Goal: Task Accomplishment & Management: Complete application form

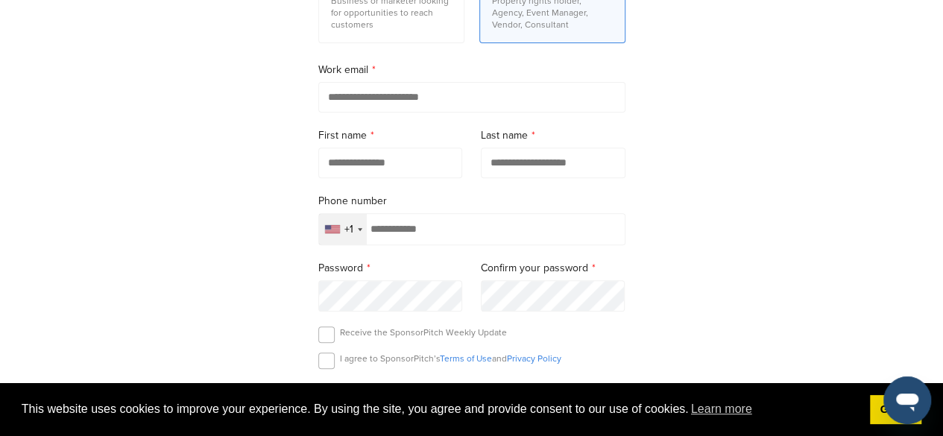
scroll to position [219, 0]
click at [592, 100] on input "email" at bounding box center [471, 98] width 307 height 31
type input "**********"
click at [367, 157] on input "text" at bounding box center [390, 164] width 145 height 31
type input "*"
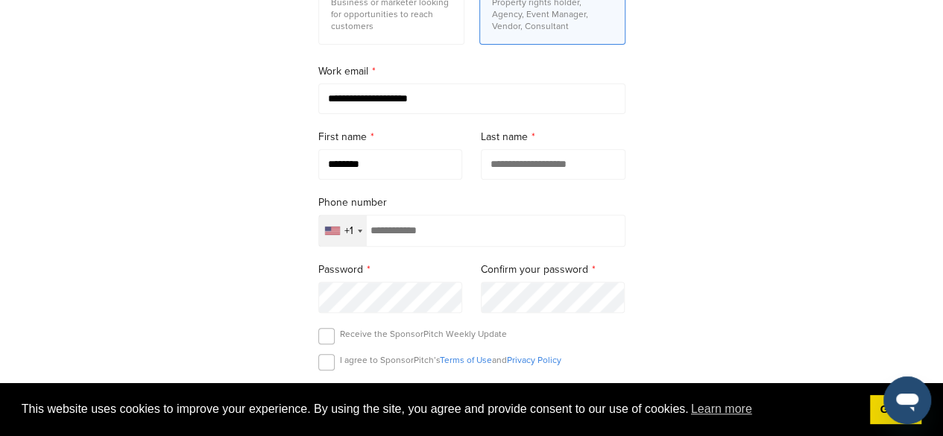
type input "*******"
click at [514, 165] on input "text" at bounding box center [553, 164] width 145 height 31
type input "*****"
click at [498, 228] on input "tel" at bounding box center [471, 231] width 307 height 32
type input "**********"
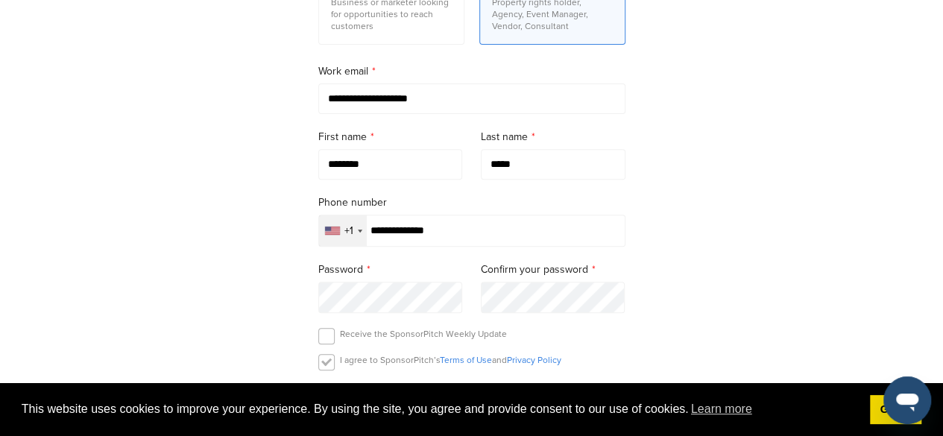
click at [326, 360] on label at bounding box center [326, 362] width 16 height 16
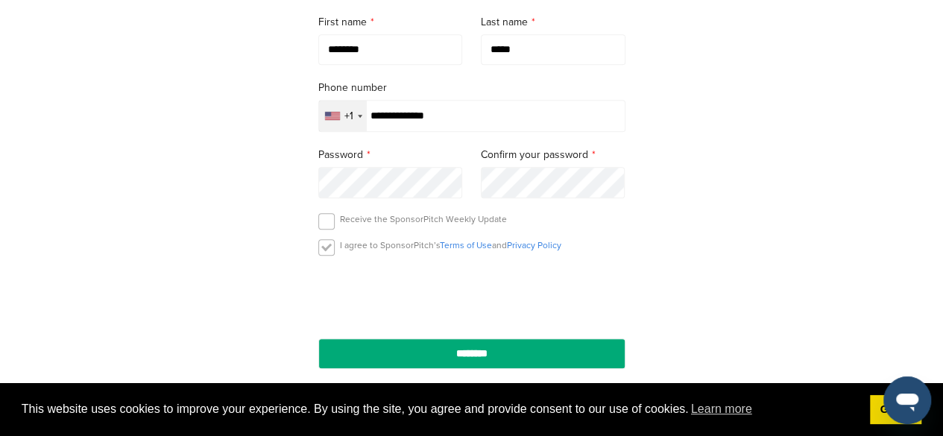
scroll to position [335, 0]
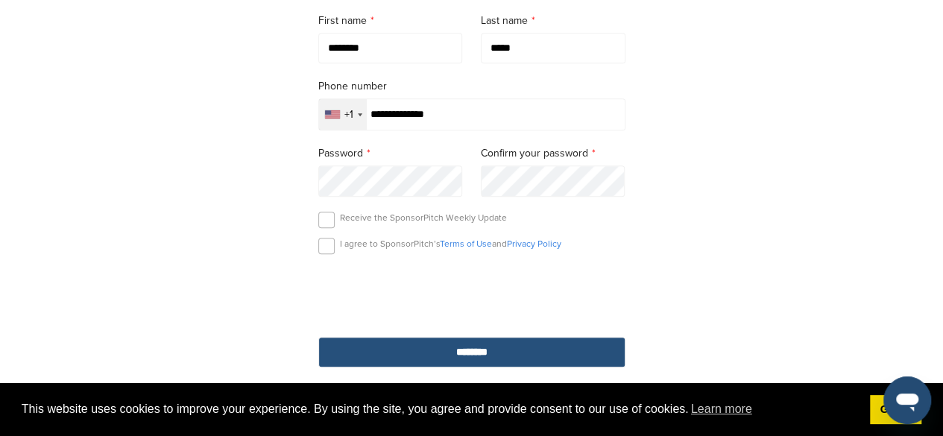
click at [479, 351] on input "********" at bounding box center [471, 352] width 307 height 31
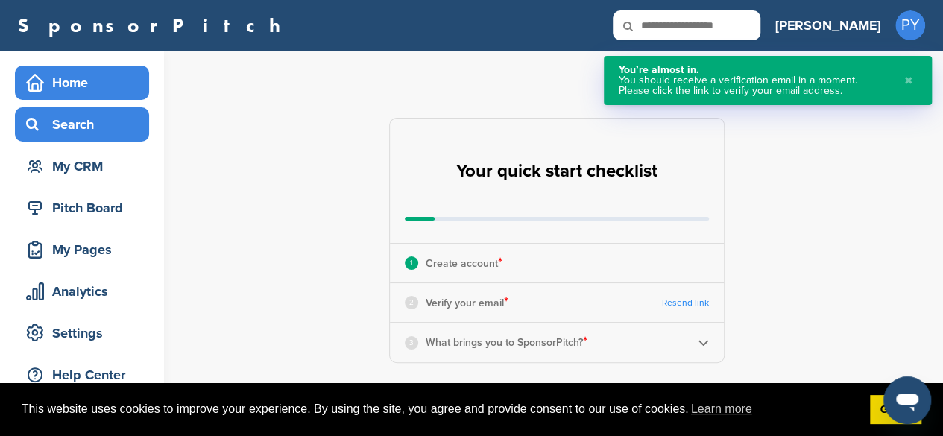
click at [55, 113] on div "Search" at bounding box center [85, 124] width 127 height 27
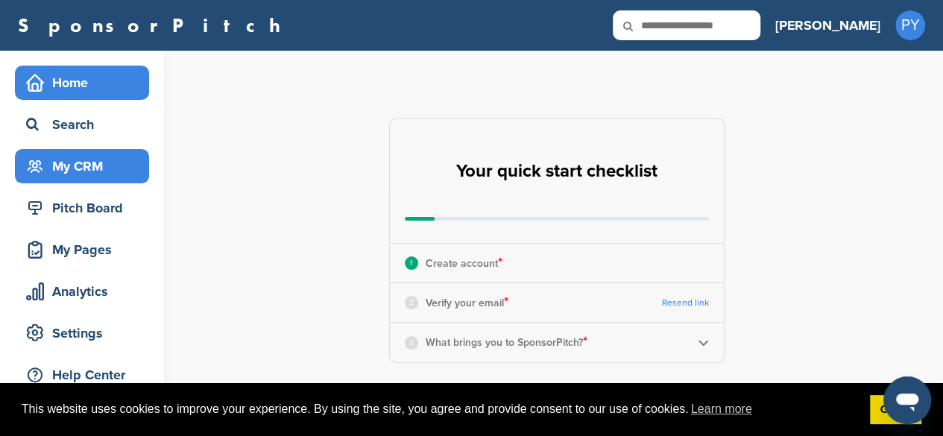
click at [54, 153] on div "My CRM" at bounding box center [85, 166] width 127 height 27
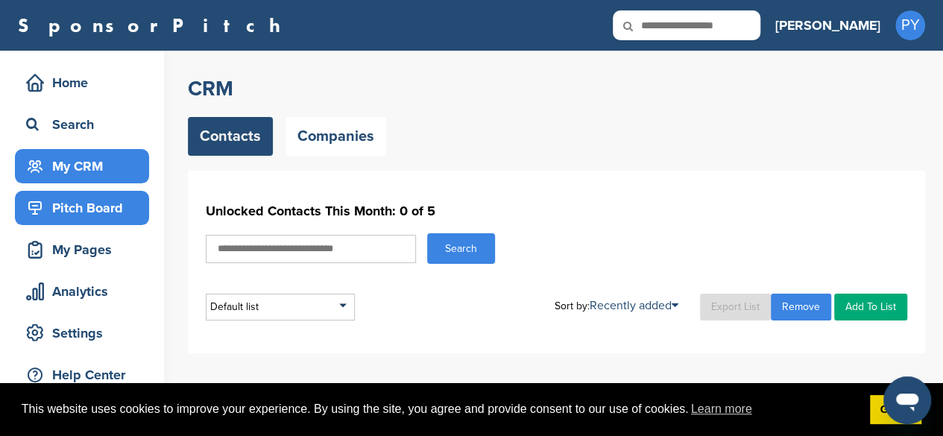
click at [57, 208] on div "Pitch Board" at bounding box center [85, 208] width 127 height 27
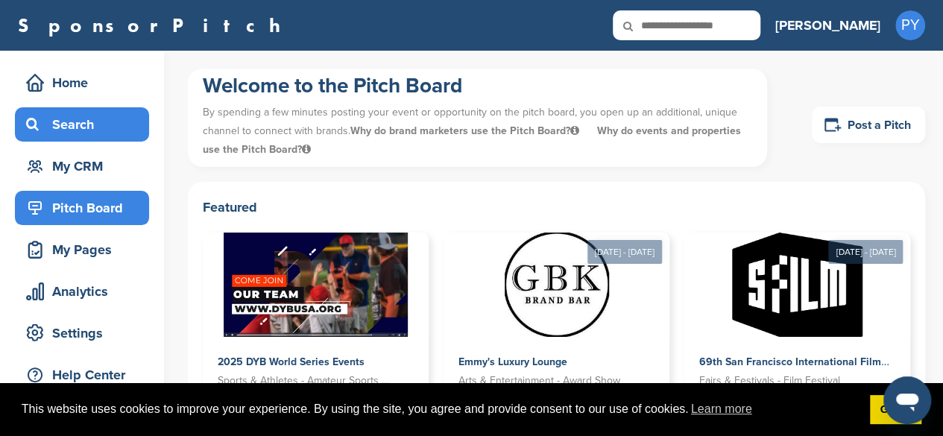
click at [54, 116] on div "Search" at bounding box center [85, 124] width 127 height 27
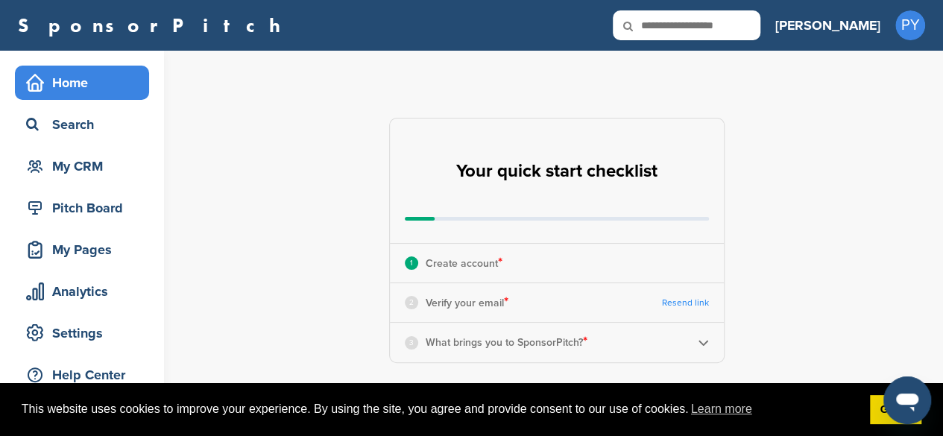
click at [672, 303] on link "Resend link" at bounding box center [685, 302] width 47 height 11
click at [699, 304] on link "Resend link" at bounding box center [685, 302] width 47 height 11
click at [705, 344] on img at bounding box center [703, 342] width 11 height 11
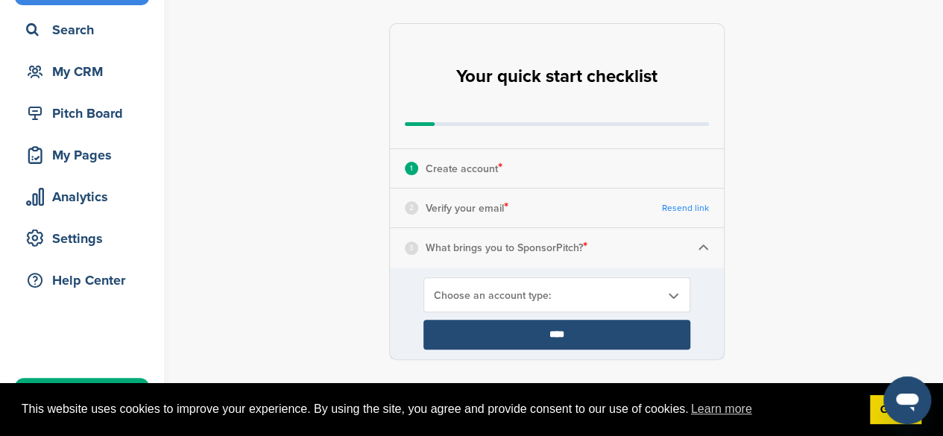
scroll to position [108, 0]
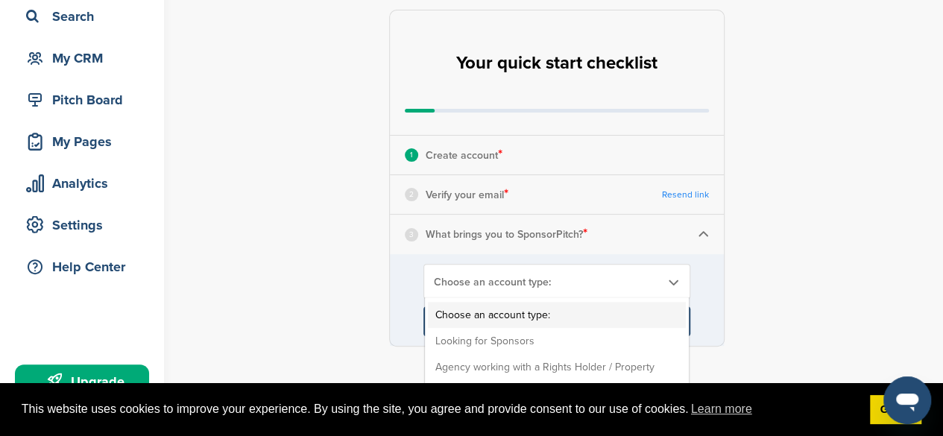
click at [507, 278] on span "Choose an account type:" at bounding box center [547, 282] width 227 height 13
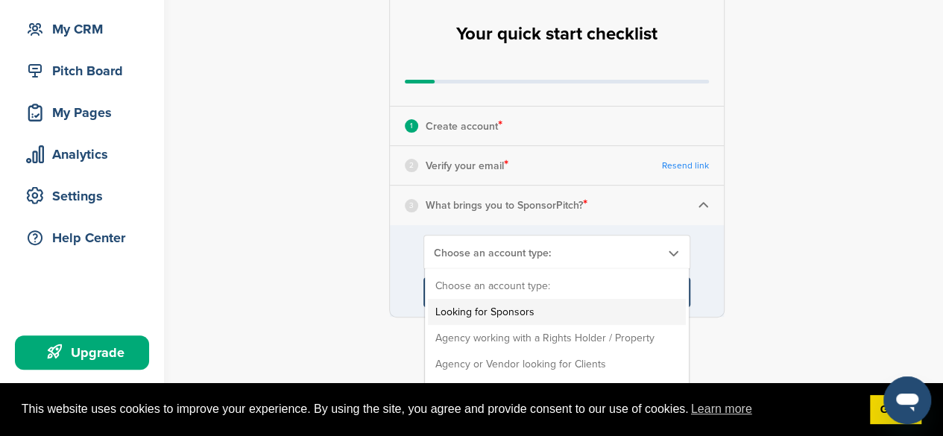
scroll to position [141, 0]
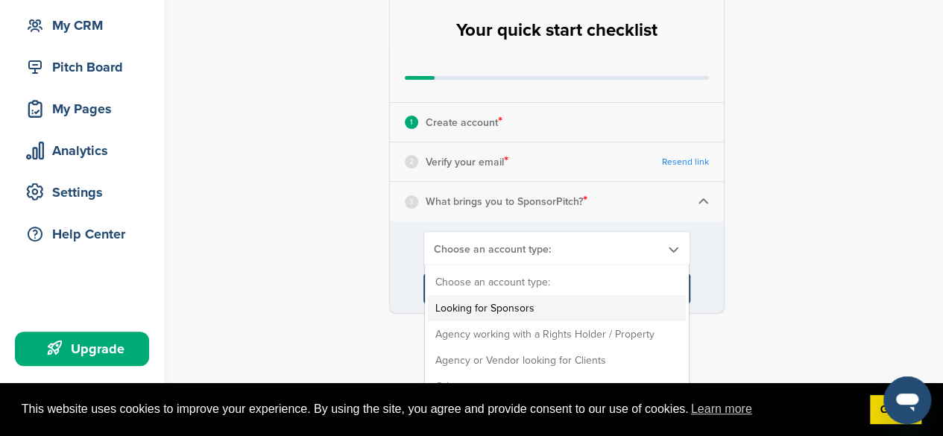
click at [676, 319] on div "**********" at bounding box center [565, 145] width 755 height 471
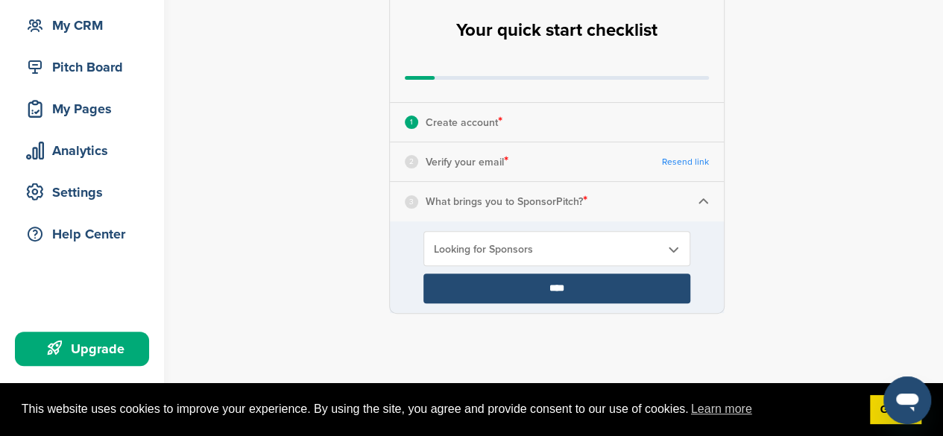
click at [411, 155] on div "2" at bounding box center [411, 161] width 13 height 13
click at [424, 165] on div "2 Verify your email *" at bounding box center [457, 161] width 104 height 19
click at [434, 160] on p "Verify your email *" at bounding box center [467, 161] width 83 height 19
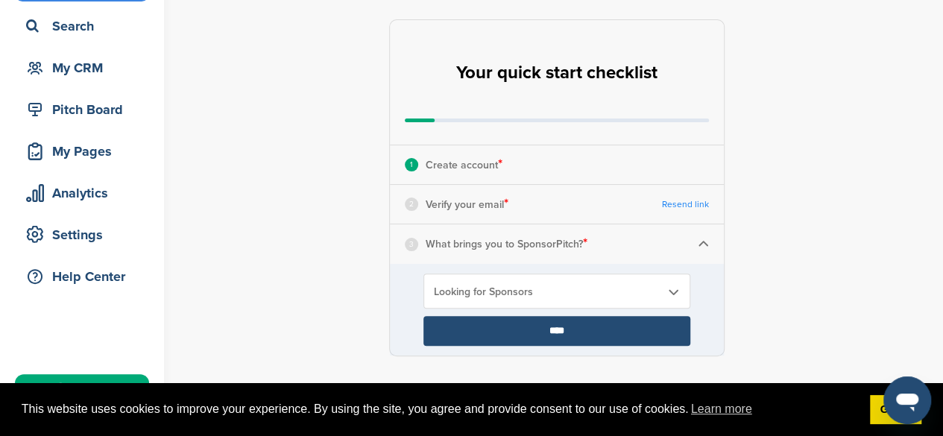
scroll to position [28, 0]
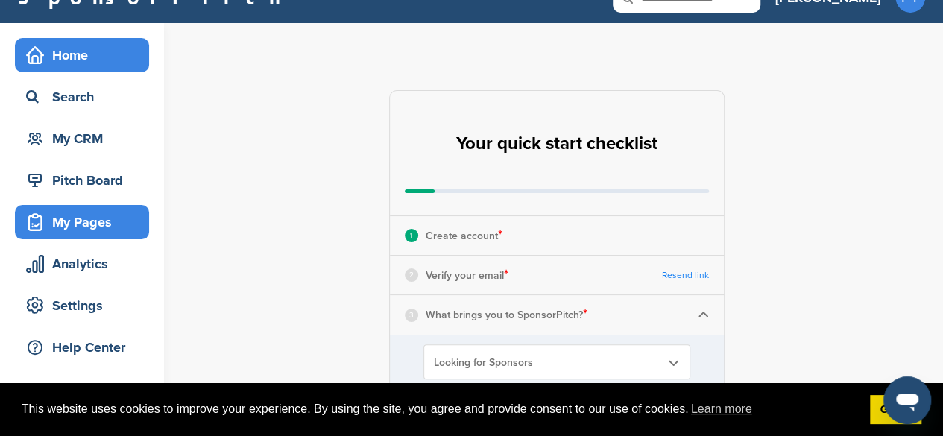
click at [57, 233] on div "My Pages" at bounding box center [85, 222] width 127 height 27
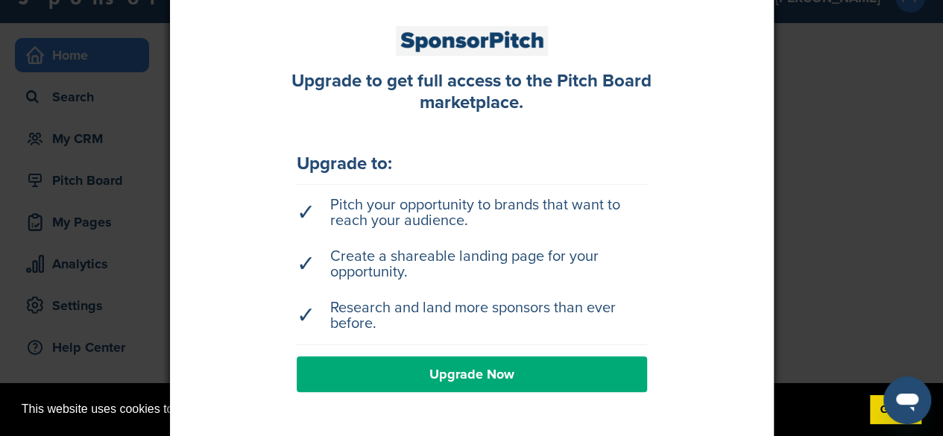
click at [86, 134] on div at bounding box center [471, 218] width 943 height 436
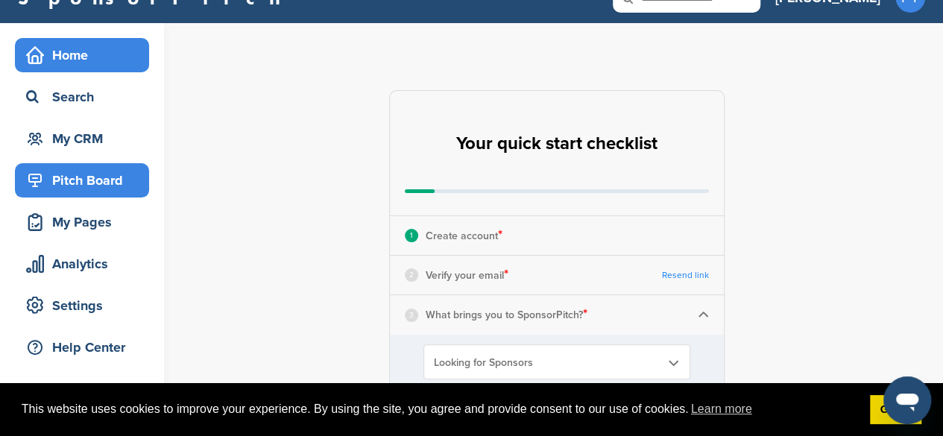
click at [91, 169] on div "Pitch Board" at bounding box center [85, 180] width 127 height 27
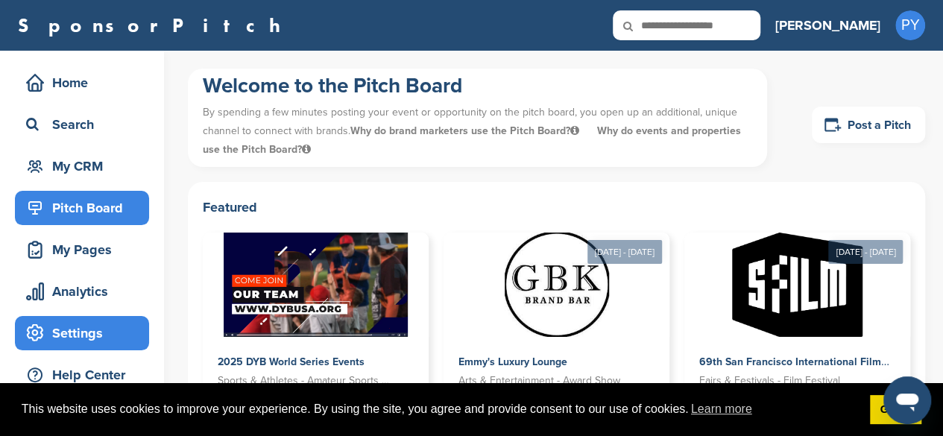
click at [67, 338] on div "Settings" at bounding box center [85, 333] width 127 height 27
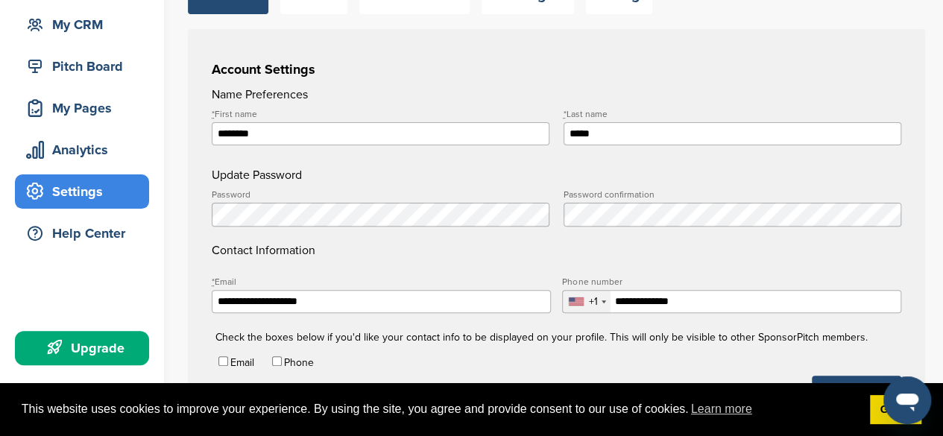
scroll to position [148, 0]
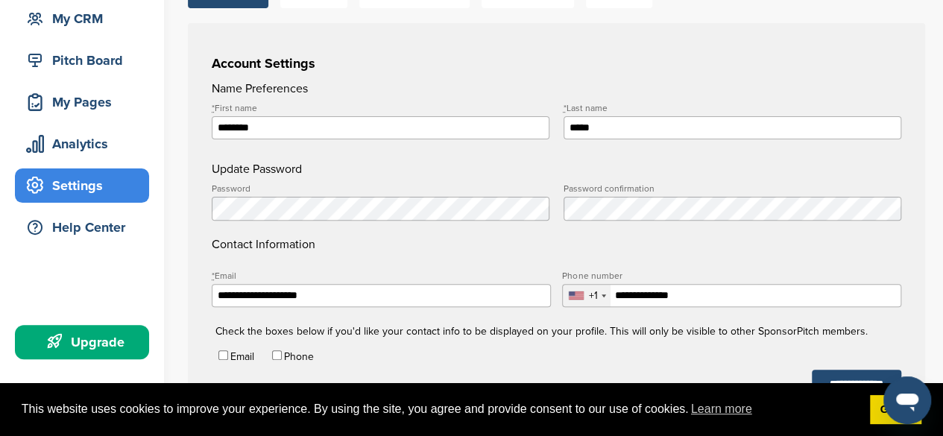
click at [343, 307] on input "**********" at bounding box center [381, 295] width 339 height 23
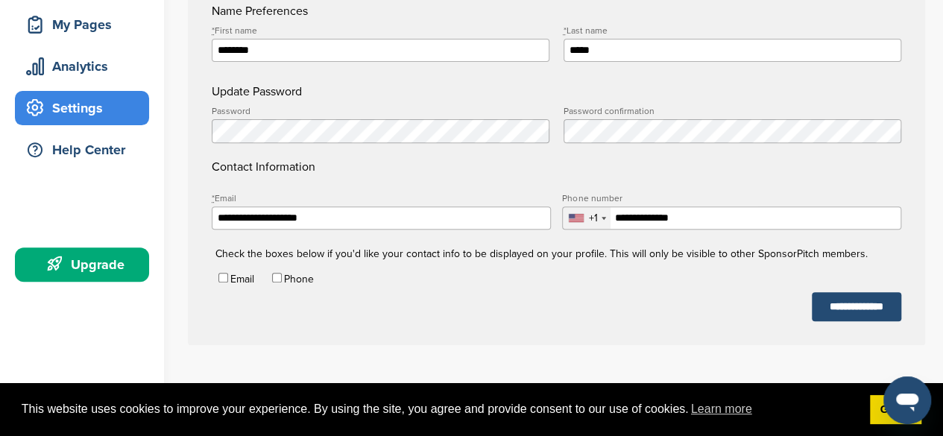
scroll to position [234, 0]
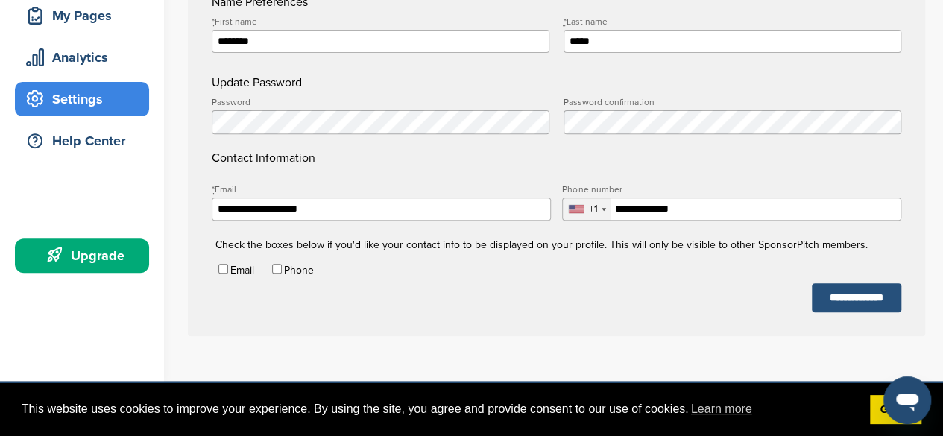
click at [819, 309] on input "**********" at bounding box center [856, 297] width 89 height 29
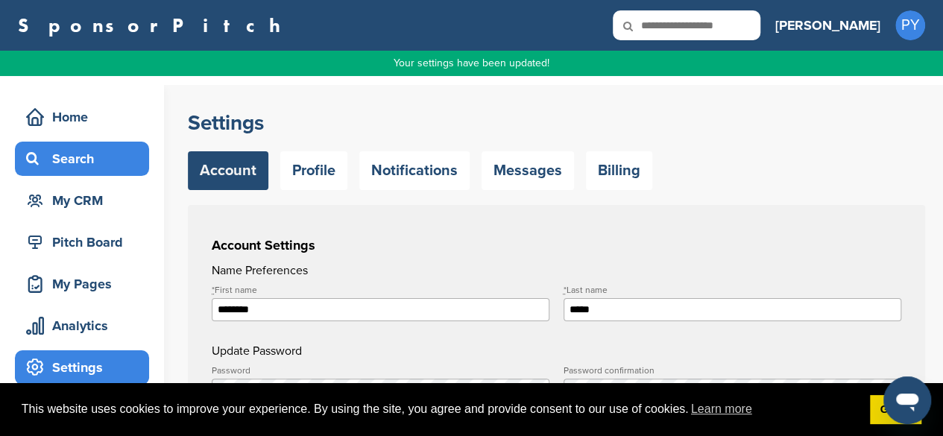
click at [66, 158] on div "Search" at bounding box center [85, 158] width 127 height 27
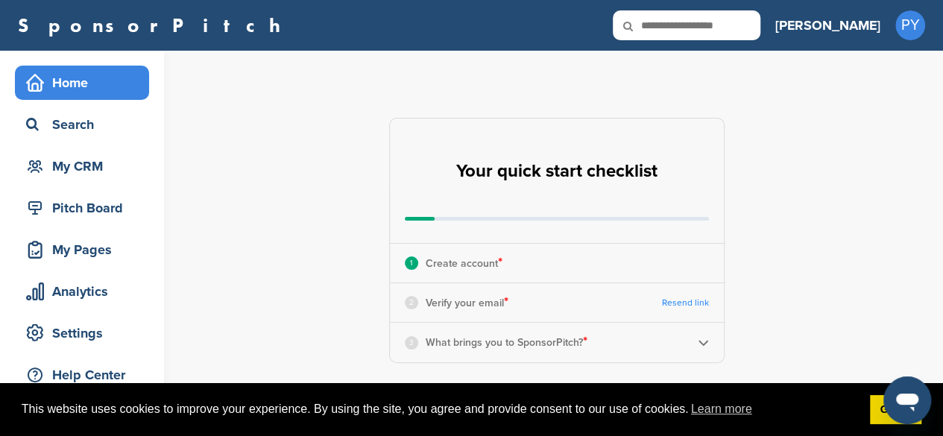
click at [415, 303] on div "2" at bounding box center [411, 302] width 13 height 13
click at [452, 350] on p "What brings you to SponsorPitch? *" at bounding box center [507, 341] width 162 height 19
click at [683, 303] on link "Resend link" at bounding box center [685, 302] width 47 height 11
click at [885, 411] on link "Got it!" at bounding box center [895, 410] width 51 height 30
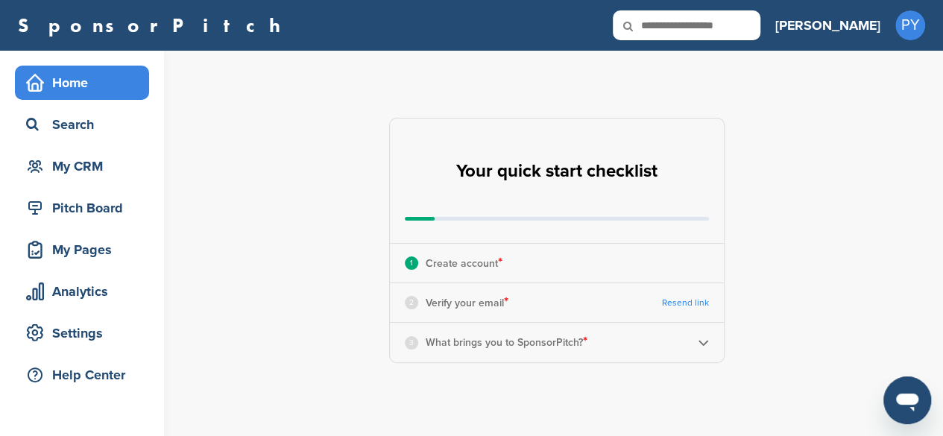
click at [665, 300] on link "Resend link" at bounding box center [685, 302] width 47 height 11
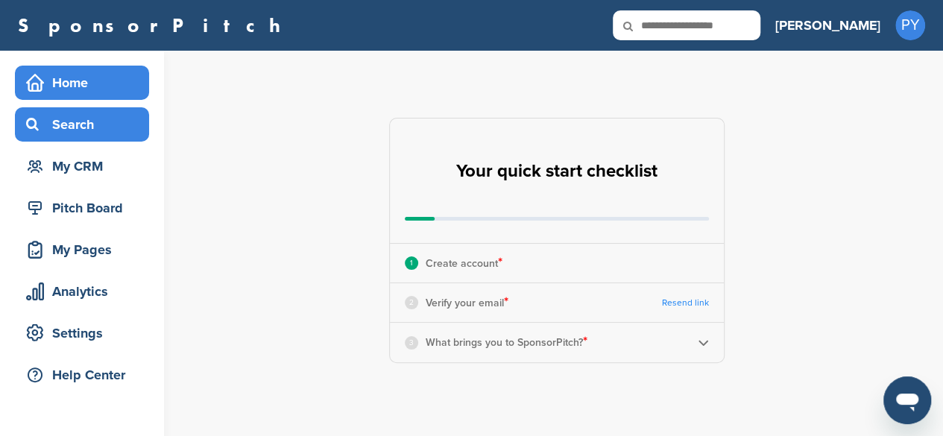
click at [36, 125] on icon at bounding box center [35, 124] width 18 height 13
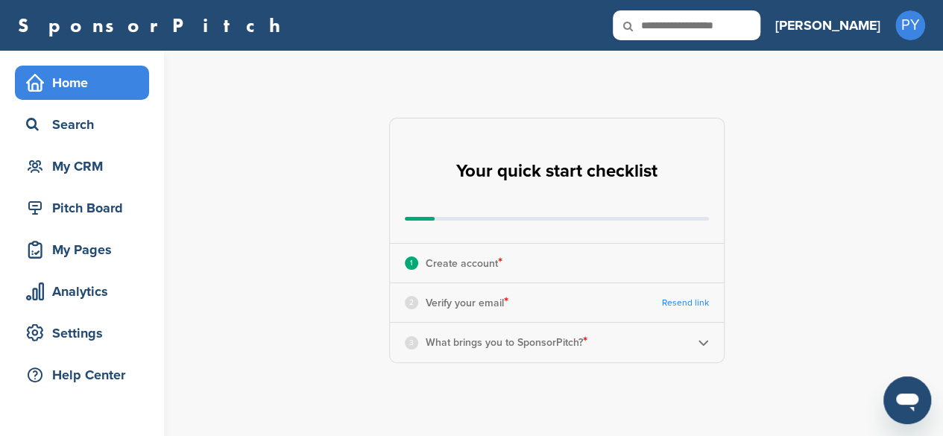
click at [663, 25] on icon at bounding box center [638, 25] width 51 height 31
click at [663, 22] on icon at bounding box center [638, 25] width 51 height 31
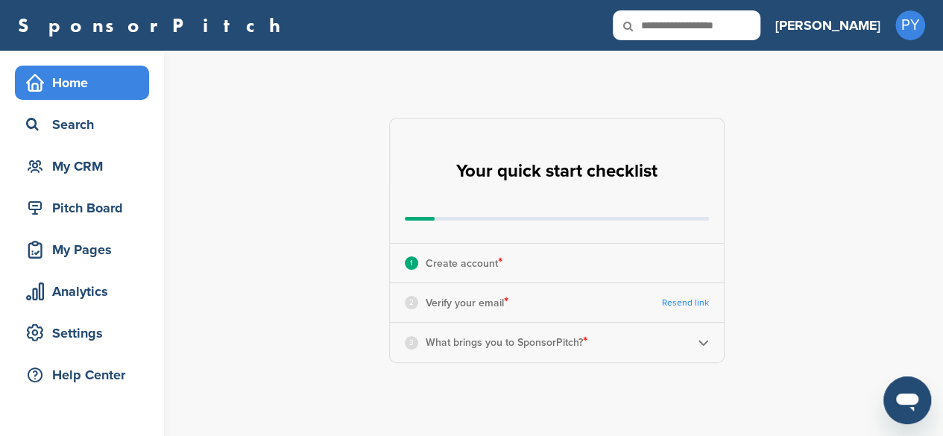
click at [663, 24] on icon at bounding box center [638, 25] width 51 height 31
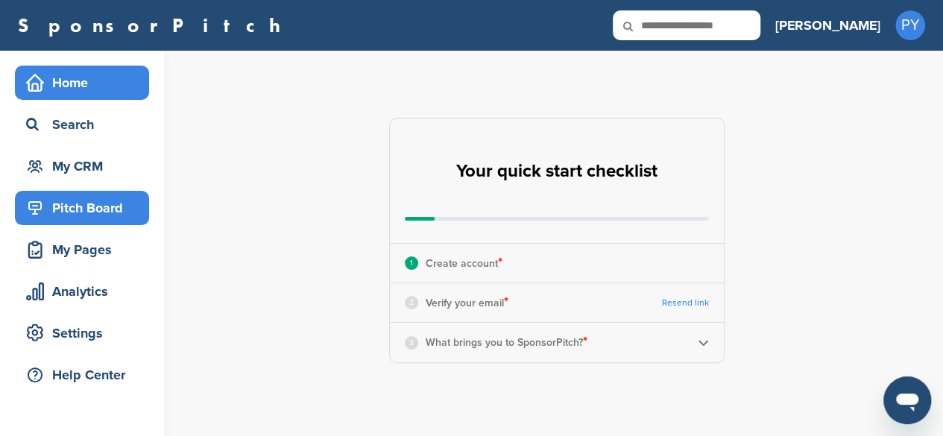
click at [71, 217] on div "Pitch Board" at bounding box center [85, 208] width 127 height 27
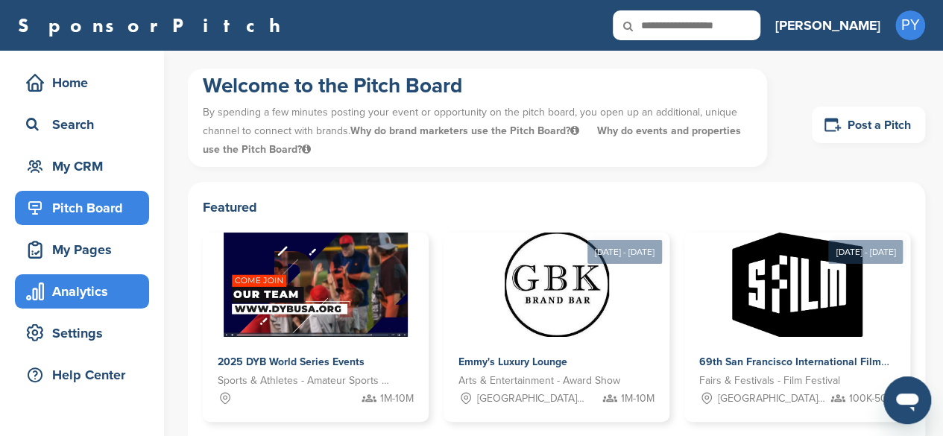
click at [59, 291] on div "Analytics" at bounding box center [85, 291] width 127 height 27
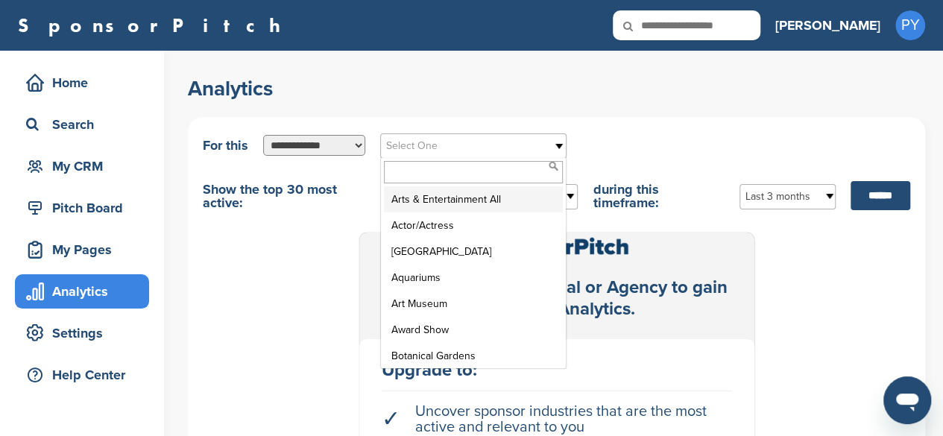
click at [440, 143] on span "Select One" at bounding box center [463, 146] width 155 height 18
click at [426, 201] on li "Arts & Entertainment All" at bounding box center [473, 199] width 179 height 26
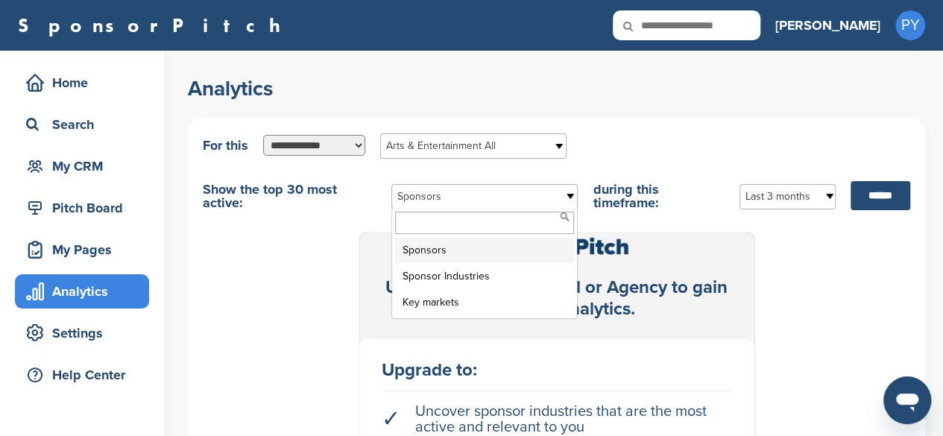
click at [540, 192] on span "Sponsors" at bounding box center [474, 197] width 155 height 18
click at [523, 259] on li "Sponsors" at bounding box center [484, 250] width 179 height 26
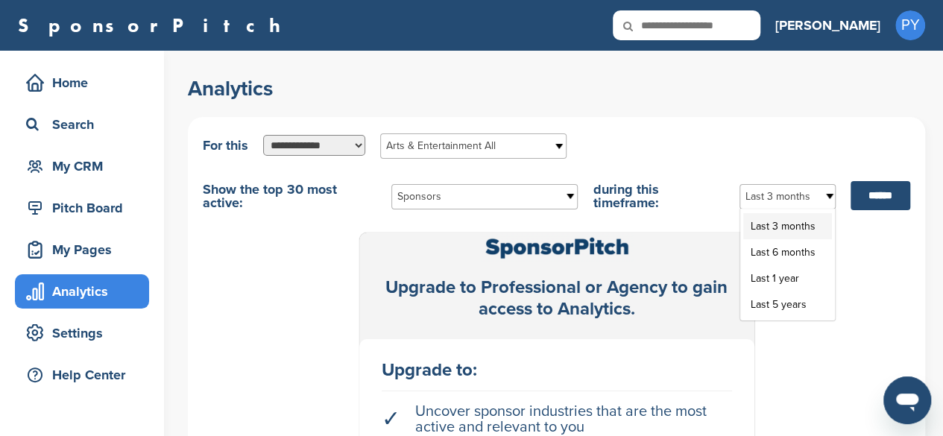
click at [782, 190] on span "Last 3 months" at bounding box center [777, 197] width 65 height 18
click at [860, 198] on input "******" at bounding box center [881, 195] width 60 height 29
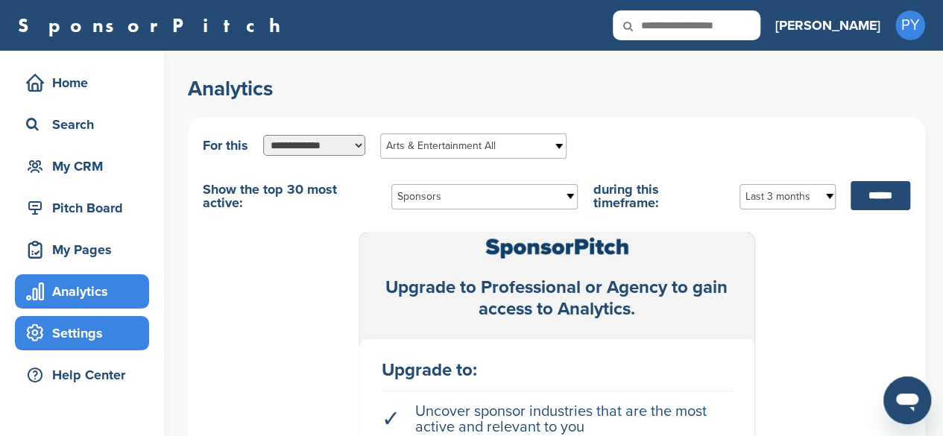
click at [85, 339] on div "Settings" at bounding box center [85, 333] width 127 height 27
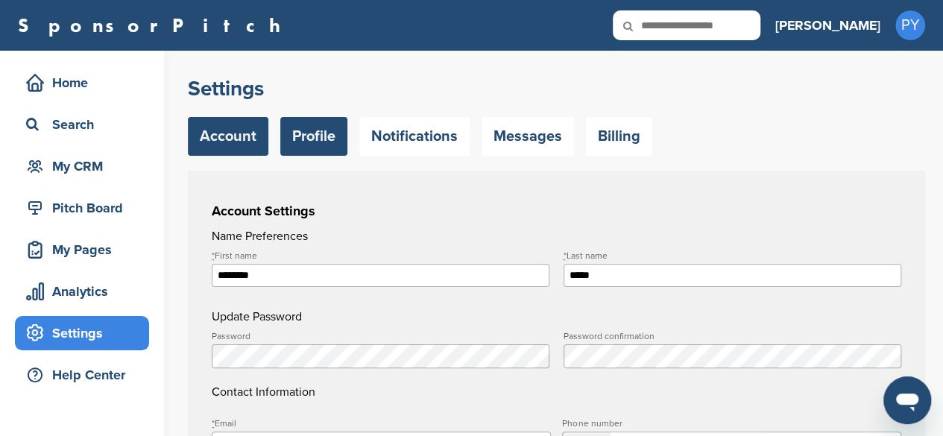
click at [335, 142] on link "Profile" at bounding box center [313, 136] width 67 height 39
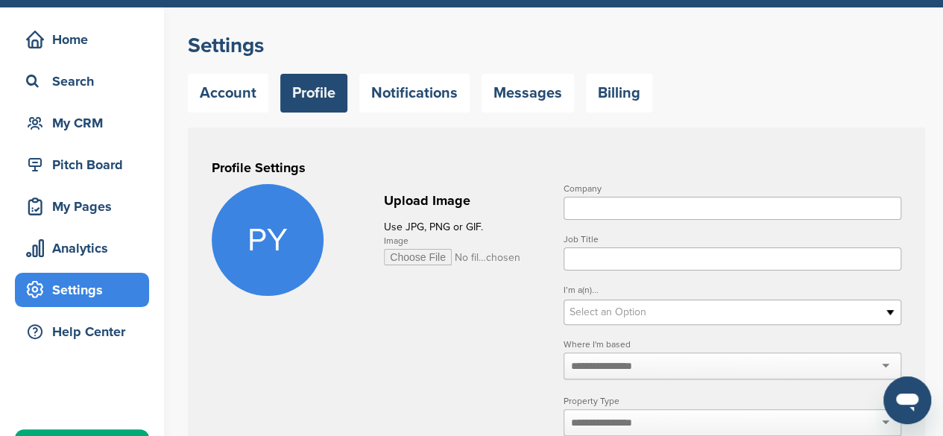
scroll to position [45, 0]
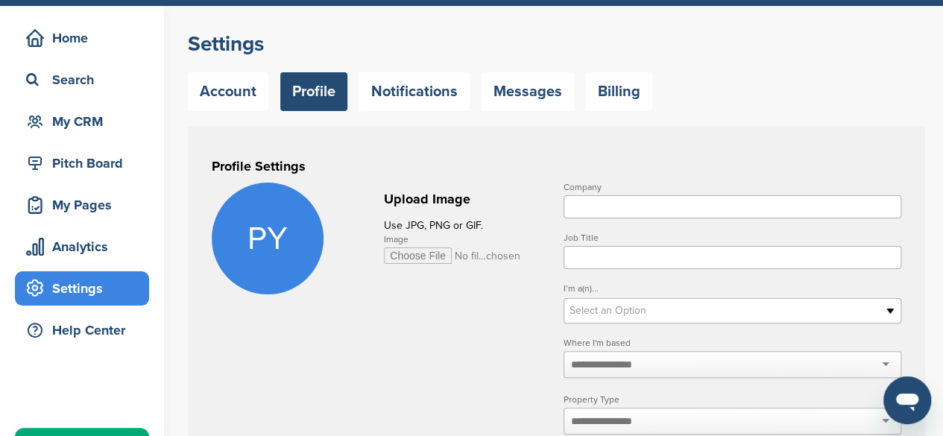
click at [857, 211] on input "Company" at bounding box center [733, 206] width 338 height 23
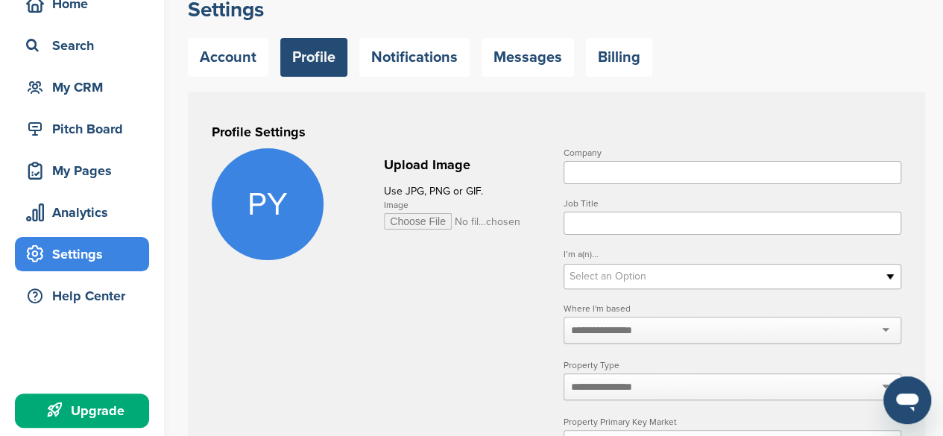
scroll to position [81, 0]
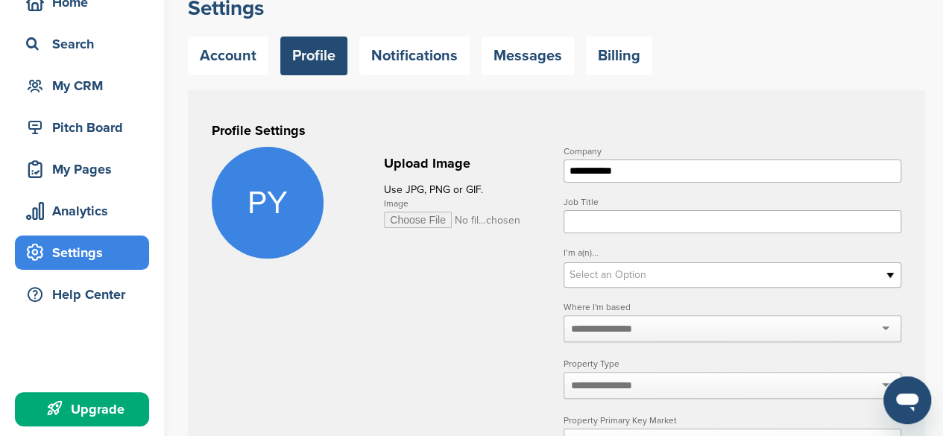
type input "**********"
click at [586, 220] on input "Job Title" at bounding box center [733, 221] width 338 height 23
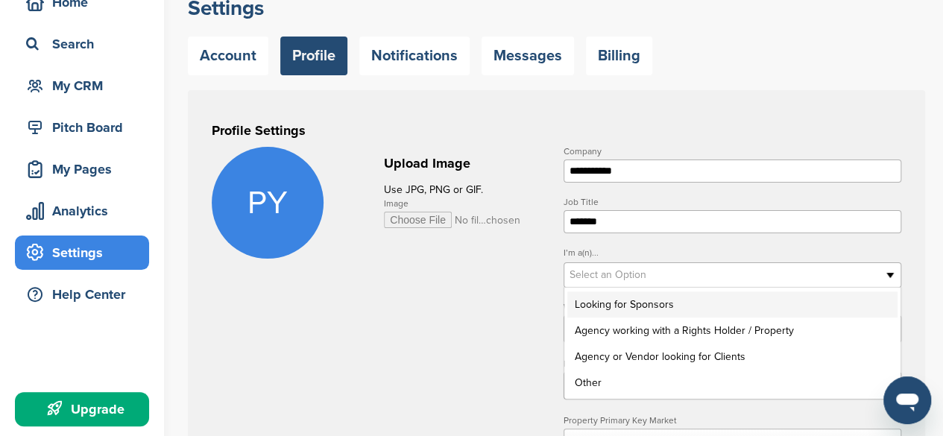
click at [590, 272] on span "Select an Option" at bounding box center [723, 275] width 306 height 18
type input "*******"
click at [591, 309] on li "Looking for Sponsors" at bounding box center [732, 304] width 330 height 26
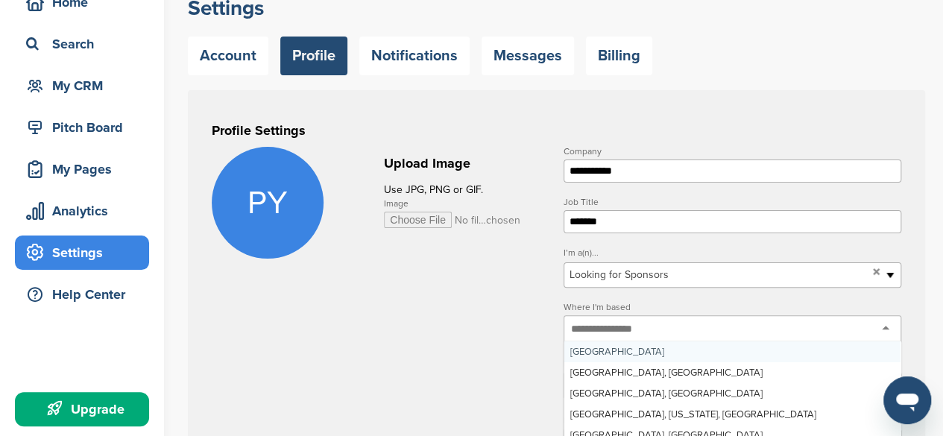
click at [584, 318] on div at bounding box center [733, 328] width 338 height 27
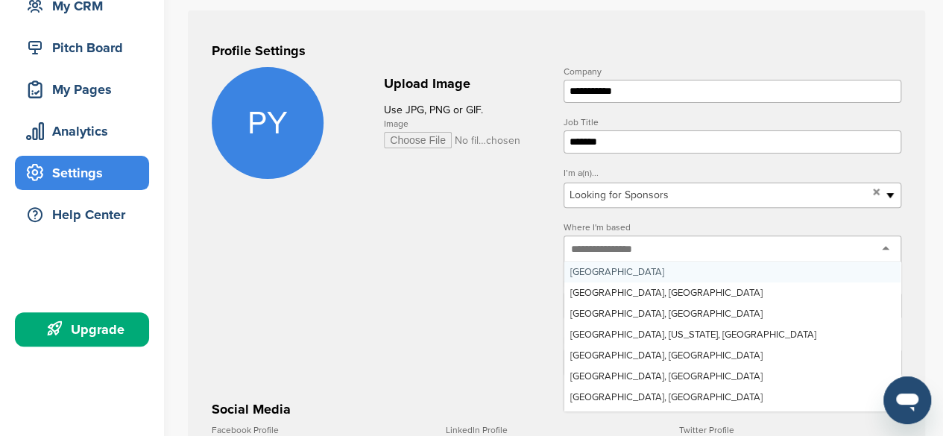
scroll to position [165, 0]
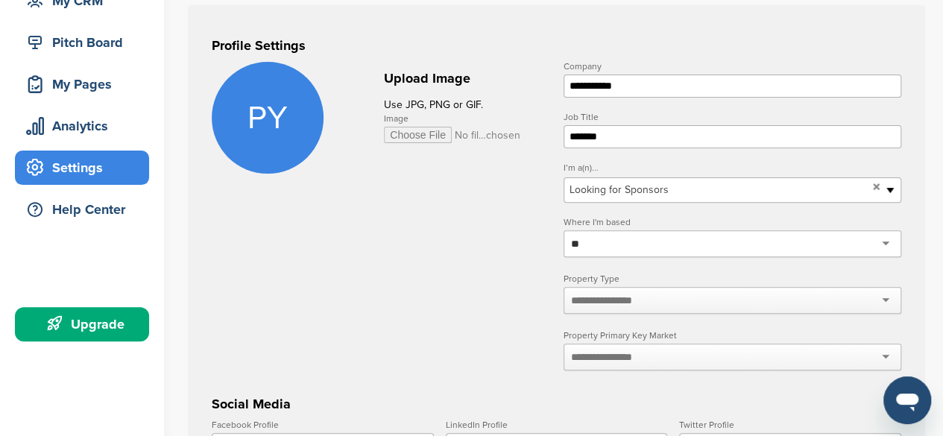
type input "*"
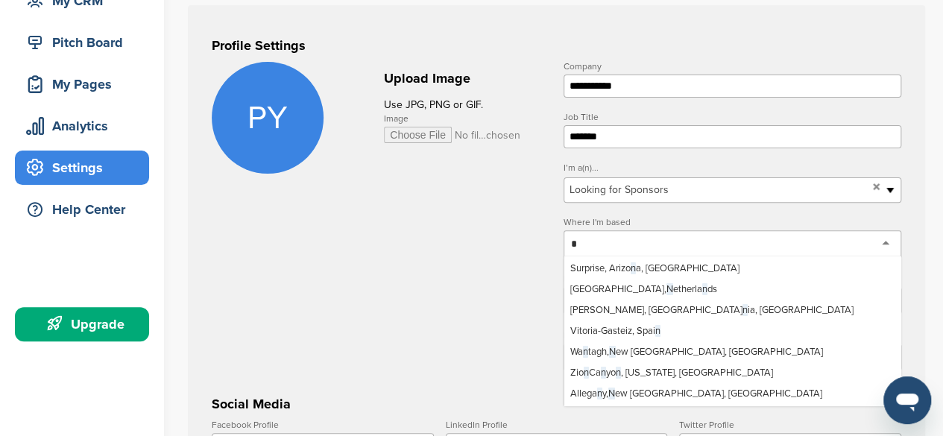
scroll to position [0, 0]
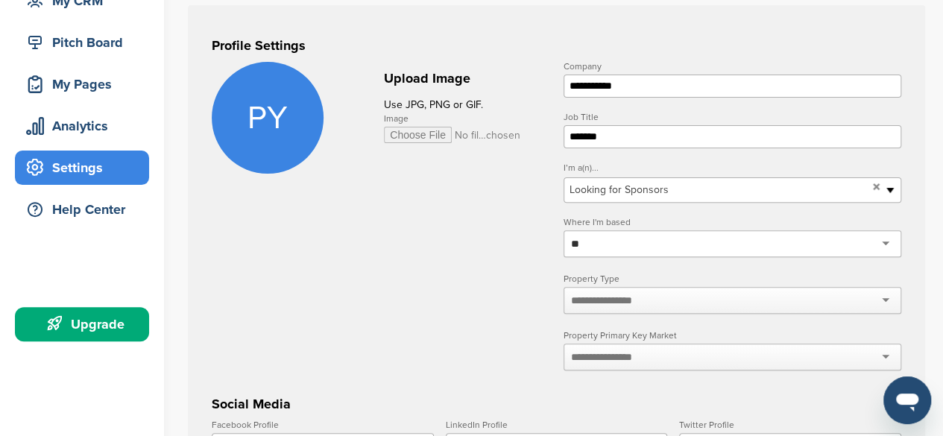
type input "*"
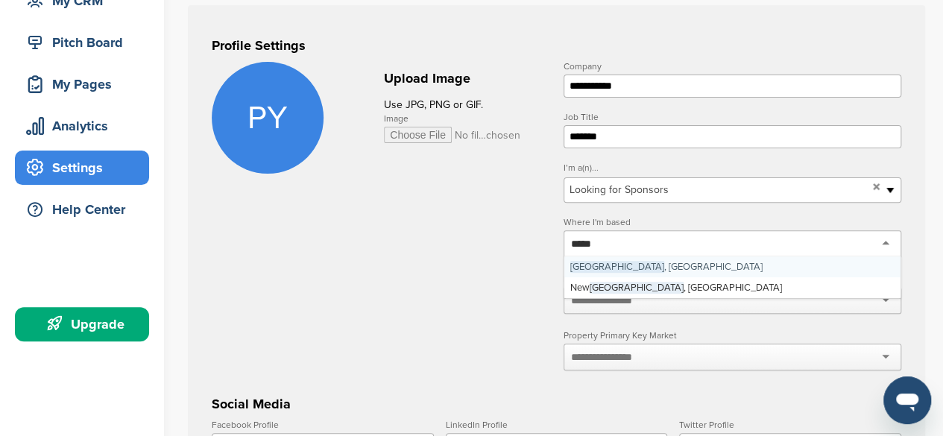
type input "*****"
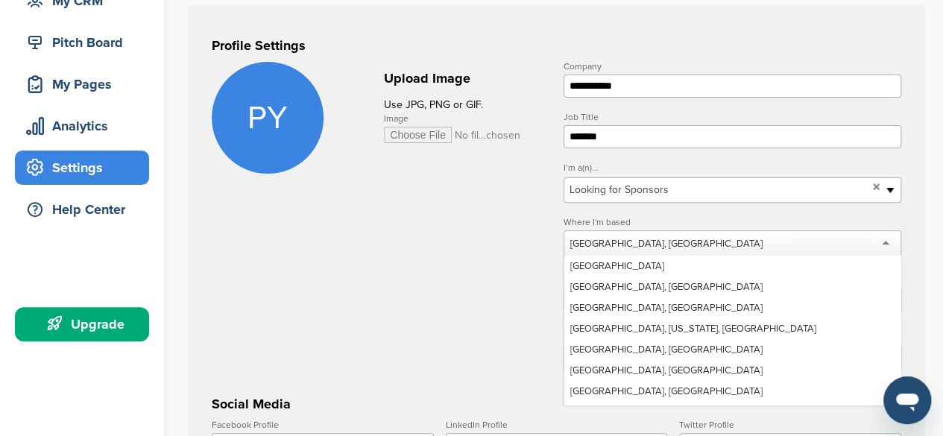
scroll to position [6325, 0]
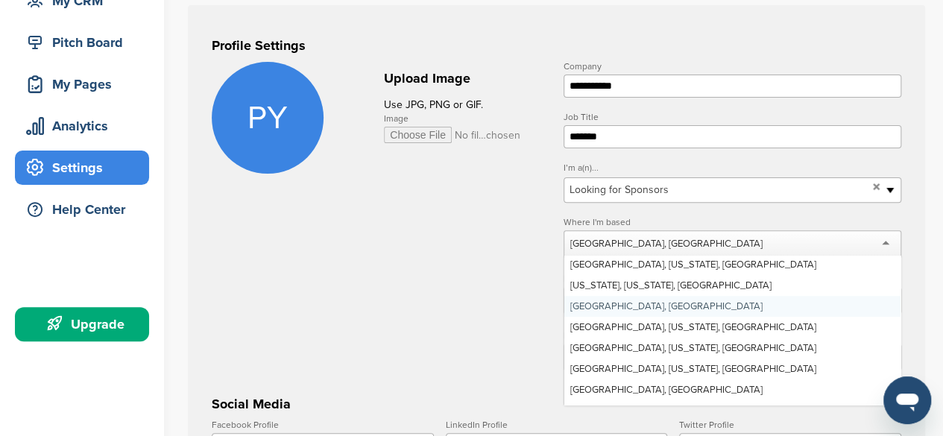
click at [651, 244] on div "[GEOGRAPHIC_DATA], [GEOGRAPHIC_DATA]" at bounding box center [733, 243] width 338 height 27
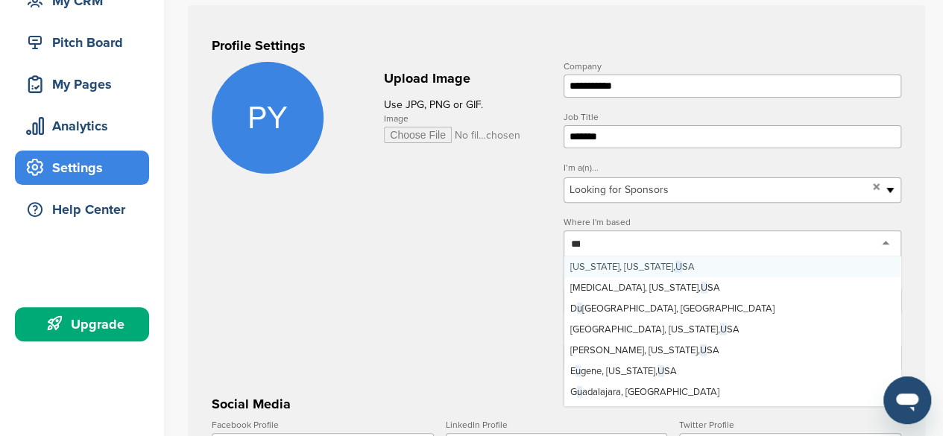
scroll to position [0, 0]
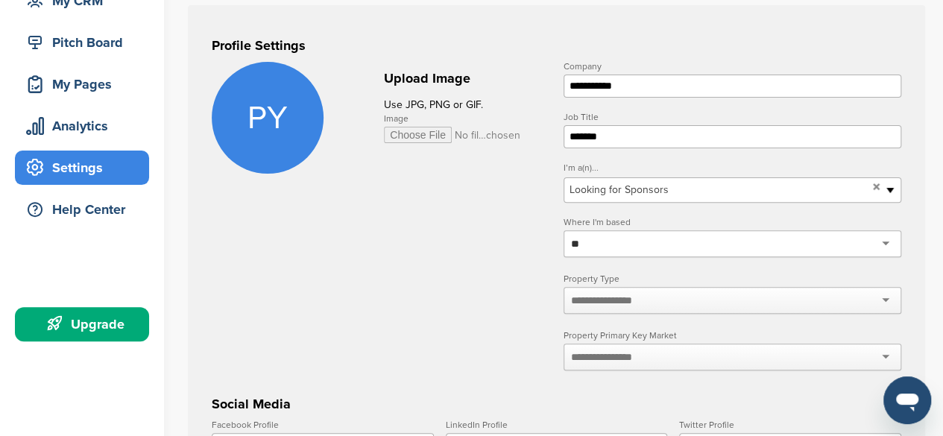
type input "*"
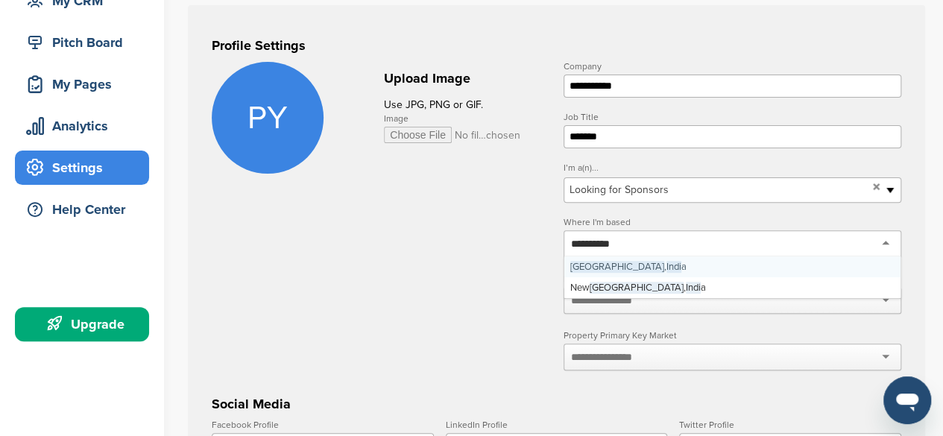
type input "**********"
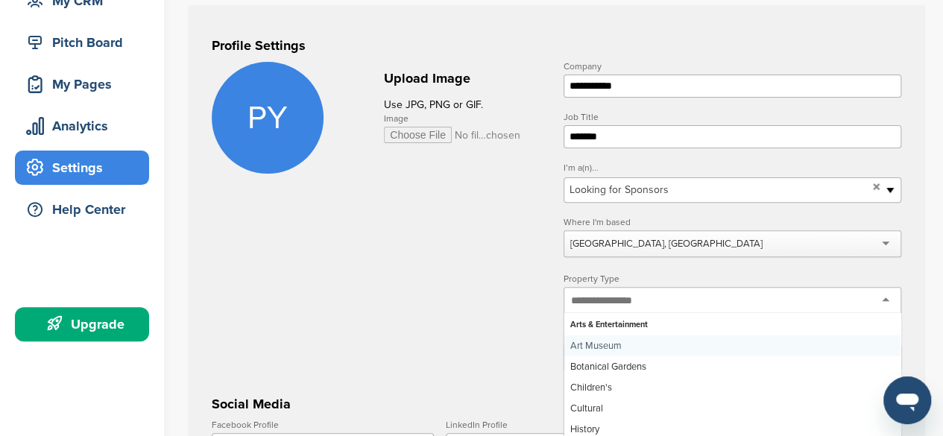
click at [621, 300] on input "text" at bounding box center [610, 300] width 79 height 13
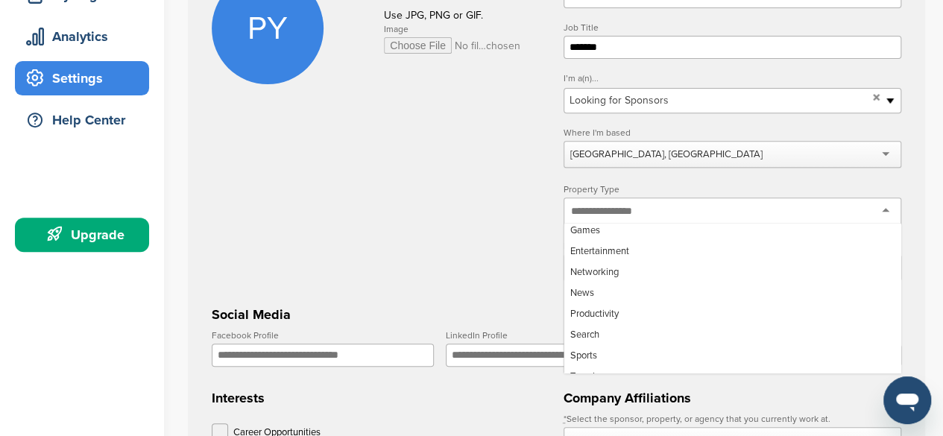
scroll to position [2804, 0]
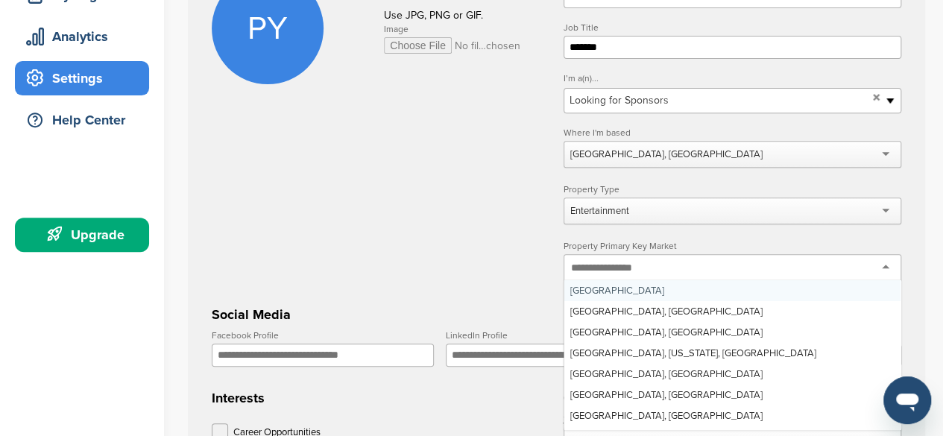
click at [583, 271] on input "text" at bounding box center [610, 267] width 79 height 13
click at [590, 268] on input "text" at bounding box center [610, 267] width 79 height 13
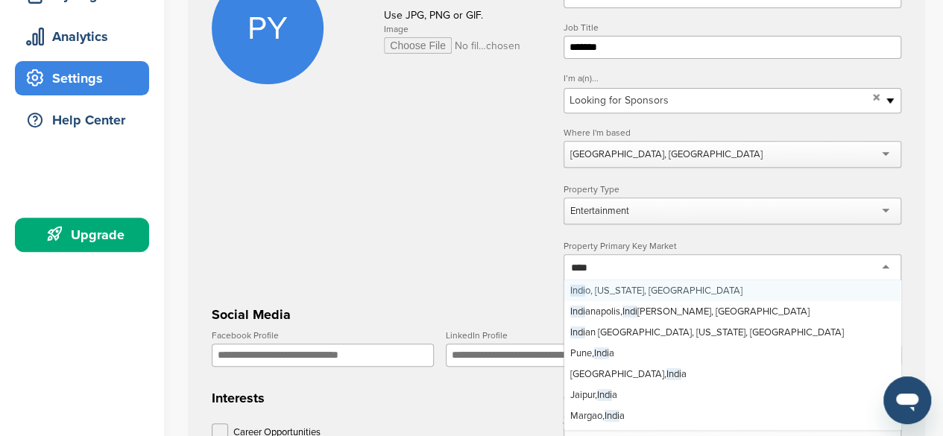
type input "*****"
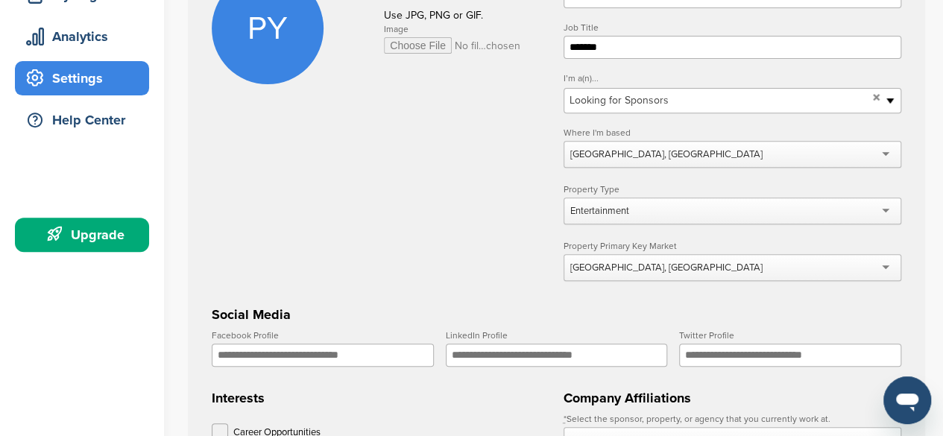
scroll to position [0, 0]
click at [286, 357] on input "Facebook Profile" at bounding box center [323, 355] width 222 height 23
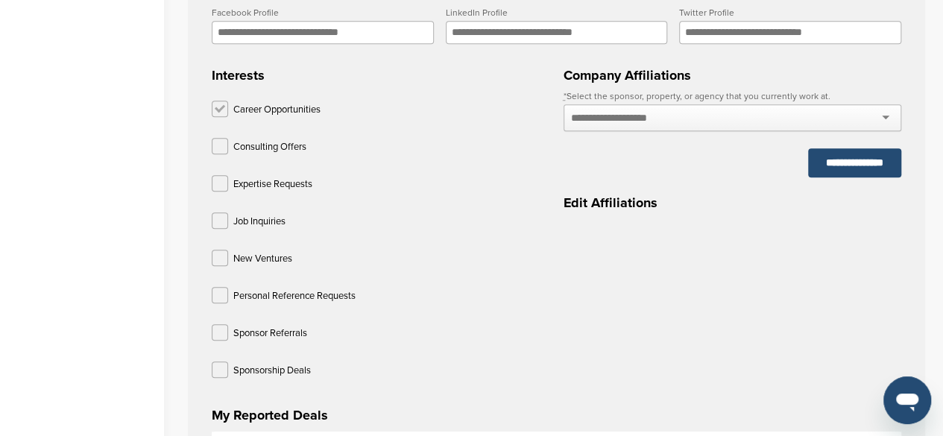
scroll to position [544, 0]
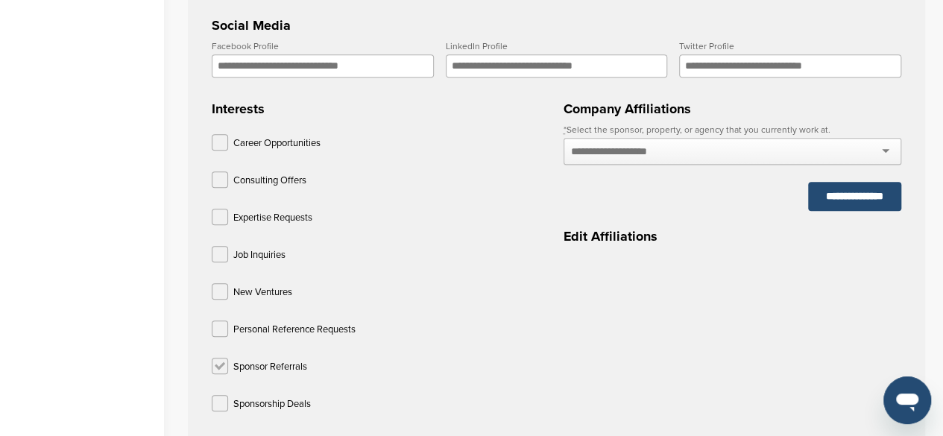
click at [216, 360] on label at bounding box center [220, 366] width 16 height 16
click at [216, 395] on label at bounding box center [220, 403] width 16 height 16
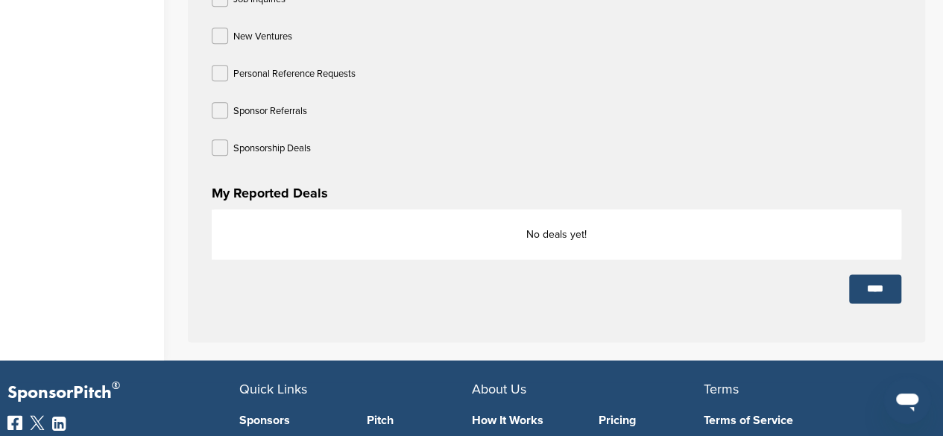
scroll to position [799, 0]
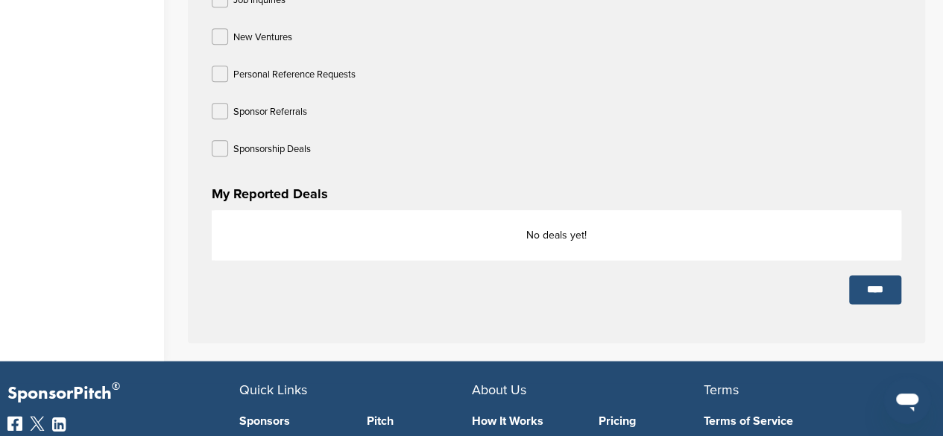
click at [851, 287] on input "****" at bounding box center [875, 289] width 52 height 29
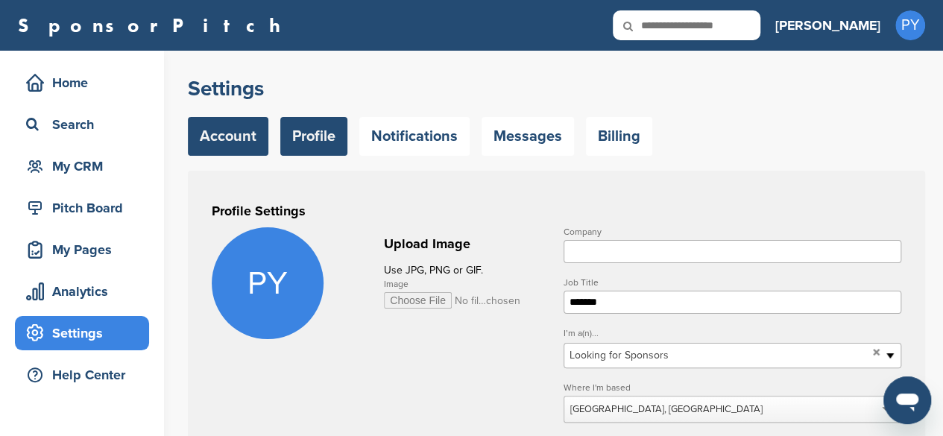
click at [220, 133] on link "Account" at bounding box center [228, 136] width 81 height 39
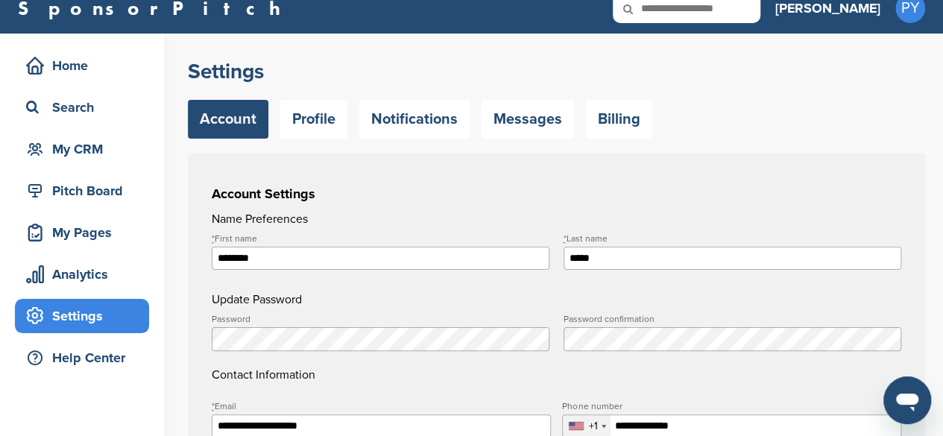
scroll to position [36, 0]
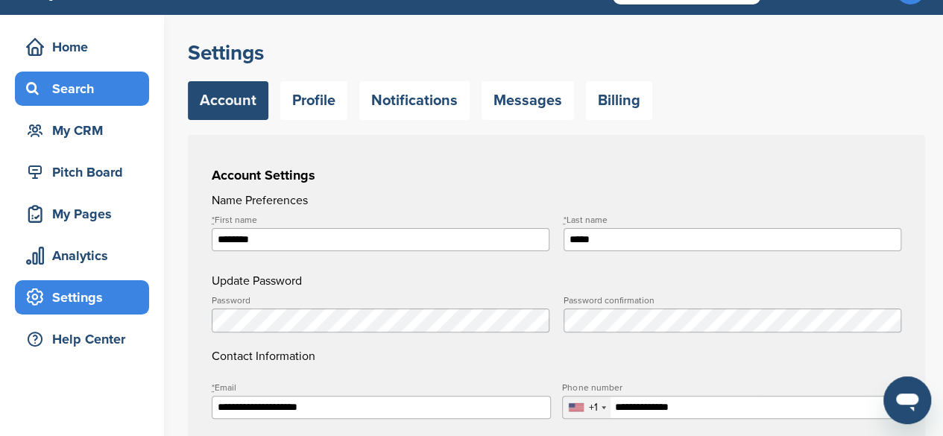
click at [49, 99] on div "Search" at bounding box center [85, 88] width 127 height 27
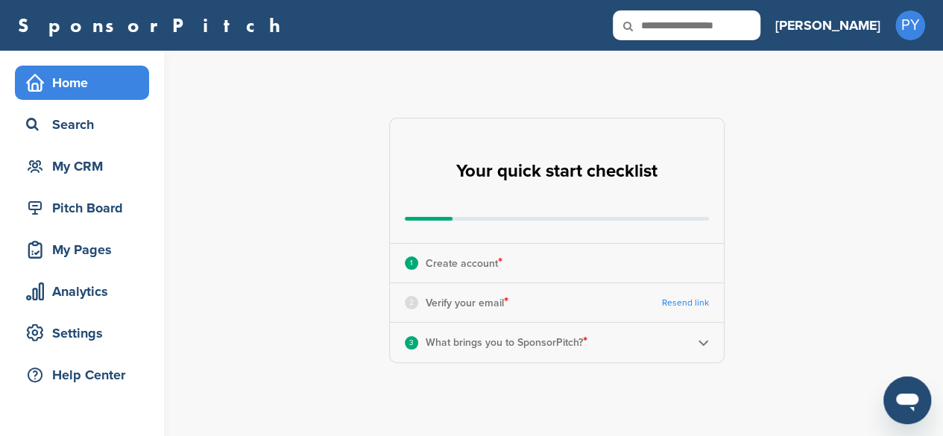
click at [460, 300] on p "Verify your email *" at bounding box center [467, 302] width 83 height 19
click at [686, 303] on link "Resend link" at bounding box center [685, 302] width 47 height 11
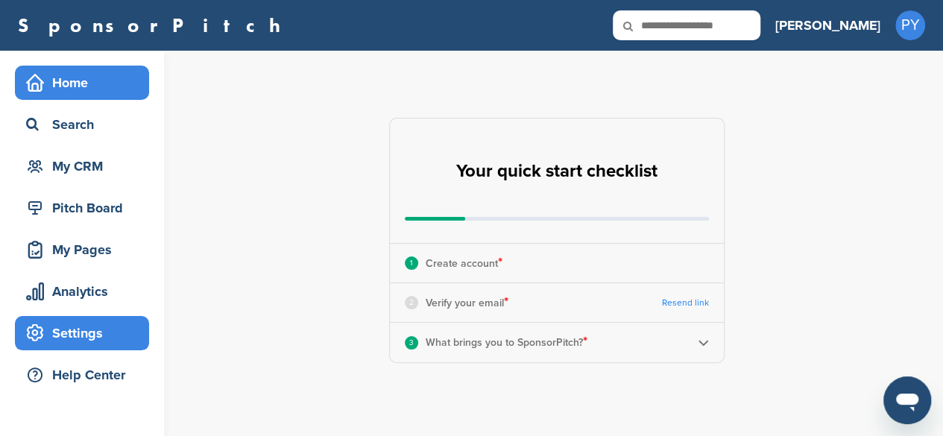
click at [91, 342] on div "Settings" at bounding box center [85, 333] width 127 height 27
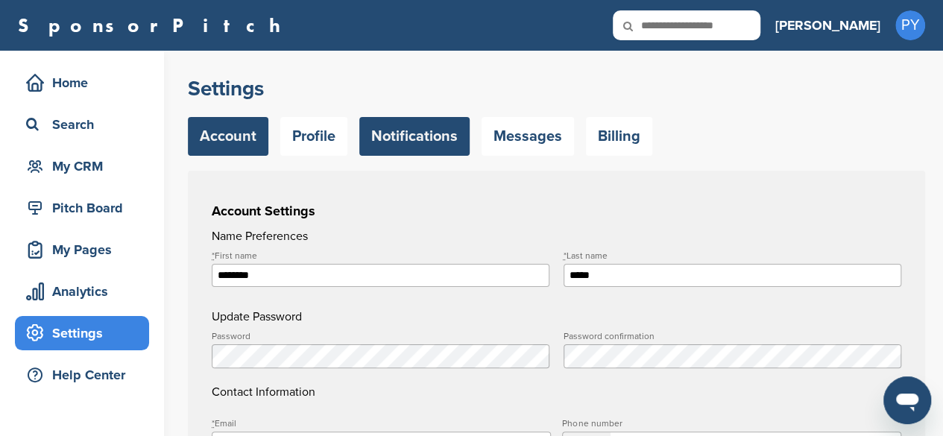
click at [432, 128] on link "Notifications" at bounding box center [414, 136] width 110 height 39
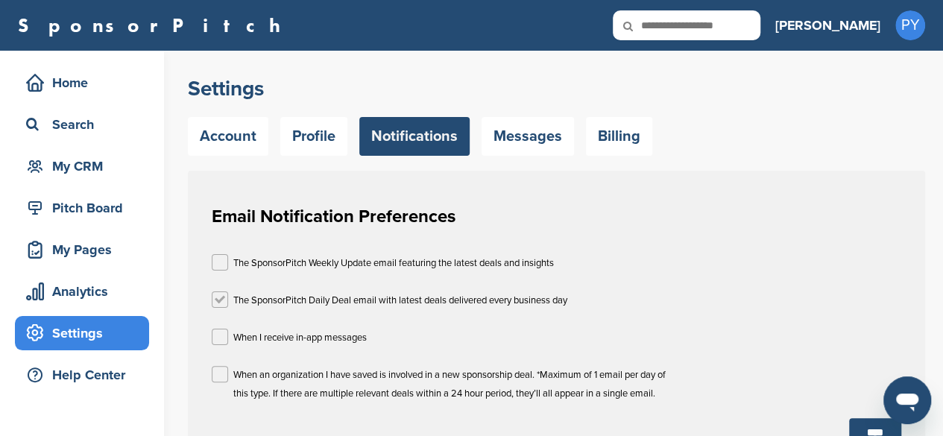
click at [218, 300] on label at bounding box center [220, 299] width 16 height 16
click at [543, 117] on link "Messages" at bounding box center [528, 136] width 92 height 39
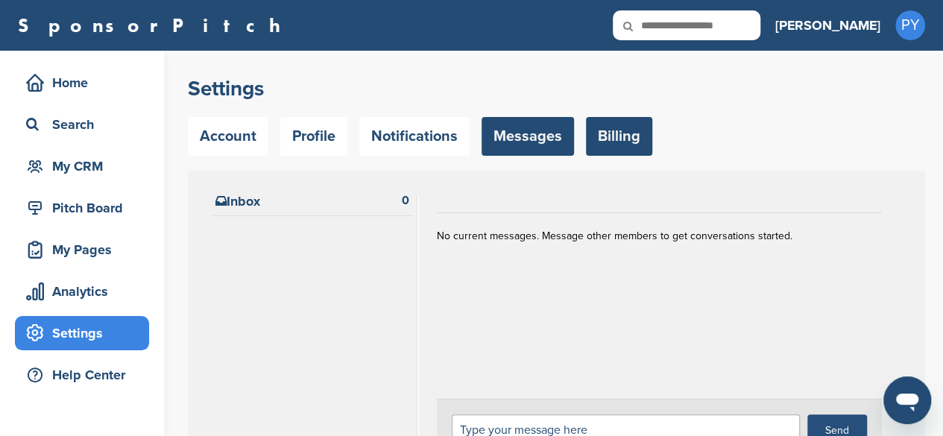
click at [610, 151] on link "Billing" at bounding box center [619, 136] width 66 height 39
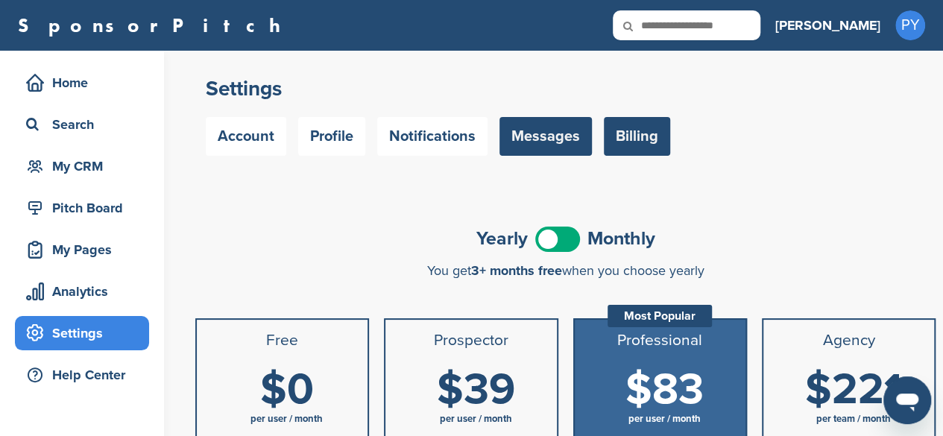
click at [549, 146] on link "Messages" at bounding box center [545, 136] width 92 height 39
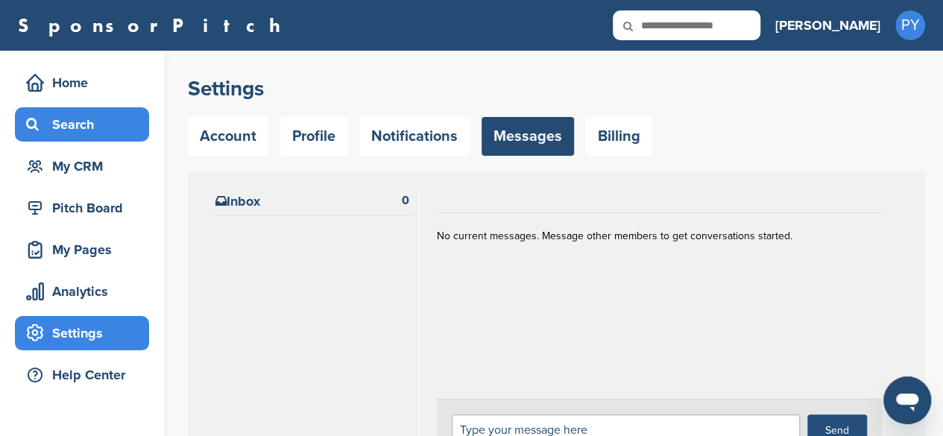
click at [114, 131] on div "Search" at bounding box center [85, 124] width 127 height 27
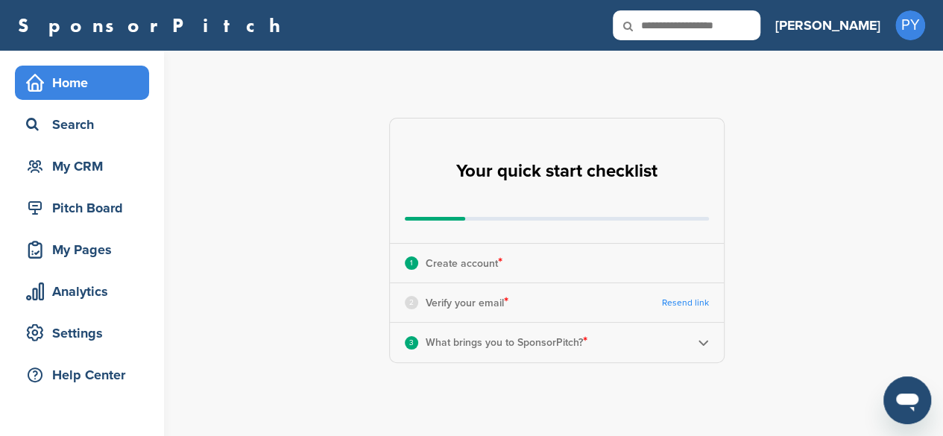
click at [694, 307] on link "Resend link" at bounding box center [685, 302] width 47 height 11
click at [413, 312] on div "2 Verify your email *" at bounding box center [457, 302] width 104 height 19
click at [544, 309] on div "2 Verify your email * Resend link" at bounding box center [557, 302] width 334 height 39
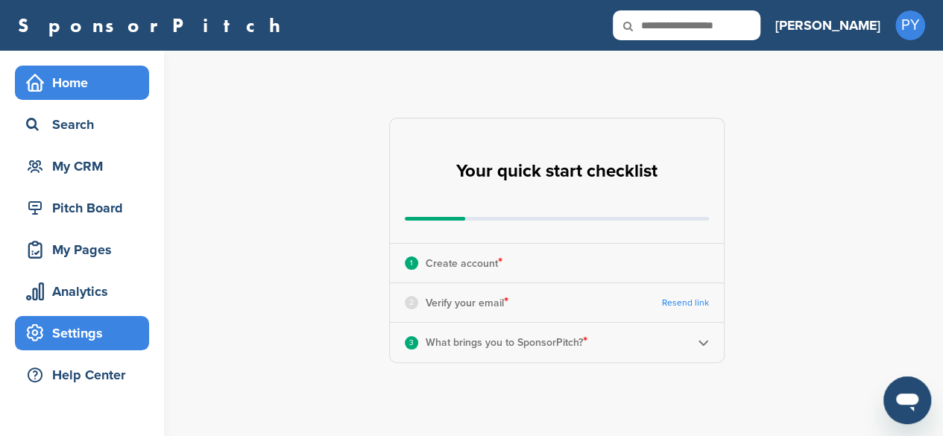
click at [83, 337] on div "Settings" at bounding box center [85, 333] width 127 height 27
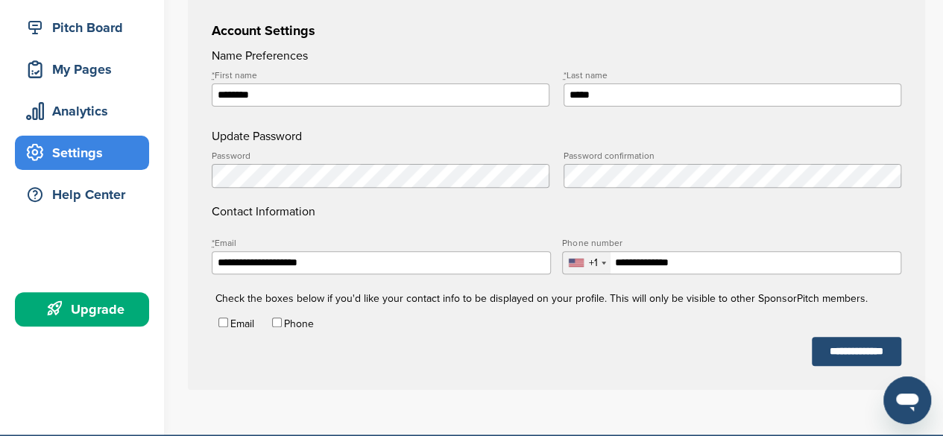
scroll to position [183, 0]
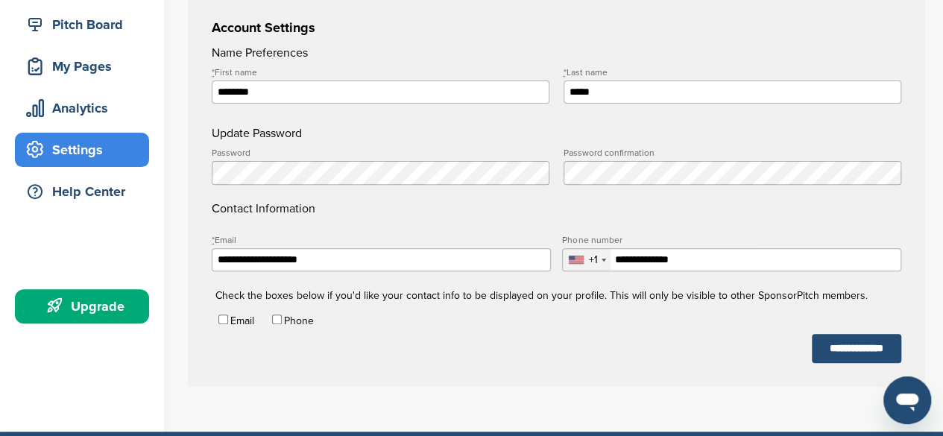
click at [332, 262] on input "**********" at bounding box center [381, 259] width 339 height 23
click at [607, 259] on div "+1" at bounding box center [587, 260] width 48 height 22
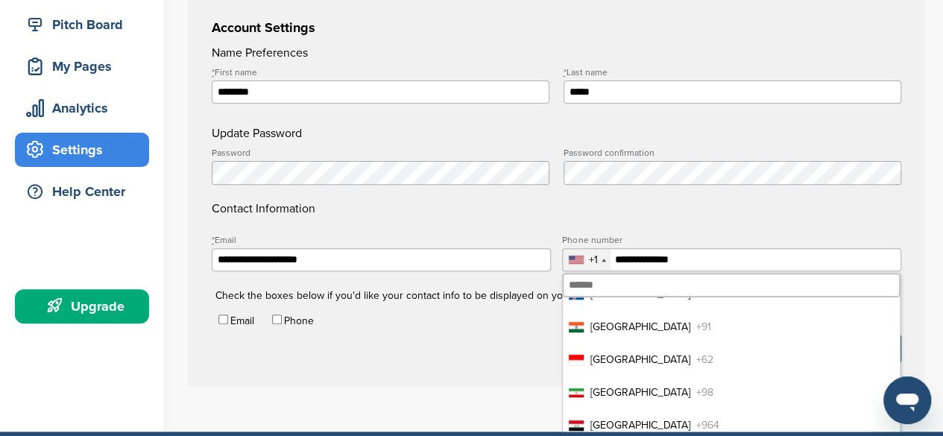
scroll to position [3218, 0]
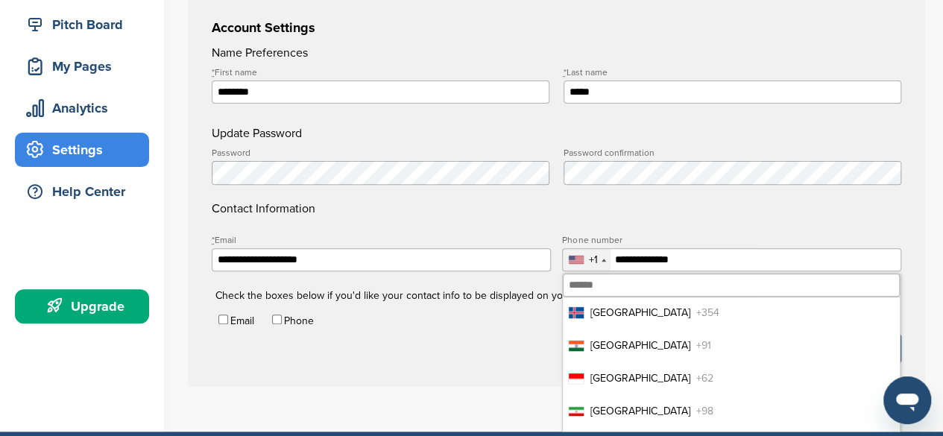
click at [765, 355] on li "India +91" at bounding box center [731, 346] width 337 height 28
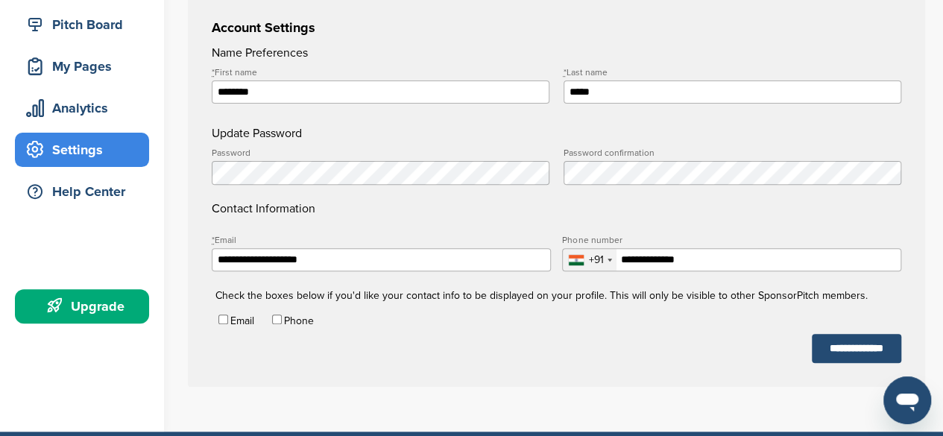
click at [368, 256] on input "**********" at bounding box center [381, 259] width 339 height 23
click at [833, 342] on input "**********" at bounding box center [856, 348] width 89 height 29
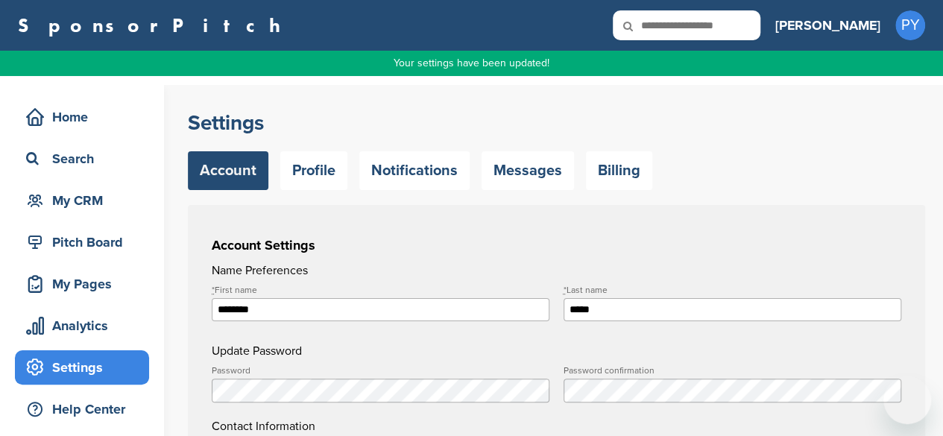
type input "**********"
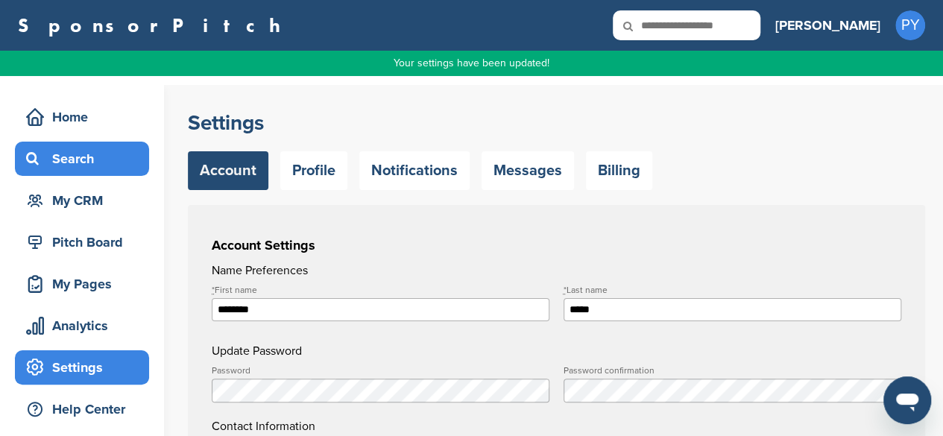
click at [80, 155] on div "Search" at bounding box center [85, 158] width 127 height 27
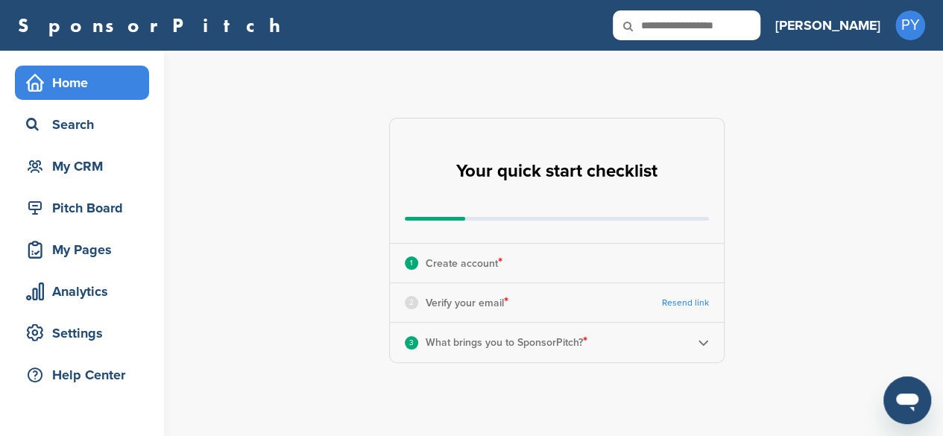
click at [412, 306] on div "2" at bounding box center [411, 302] width 13 height 13
click at [684, 303] on link "Resend link" at bounding box center [685, 302] width 47 height 11
click at [909, 407] on icon "Open messaging window" at bounding box center [907, 400] width 27 height 27
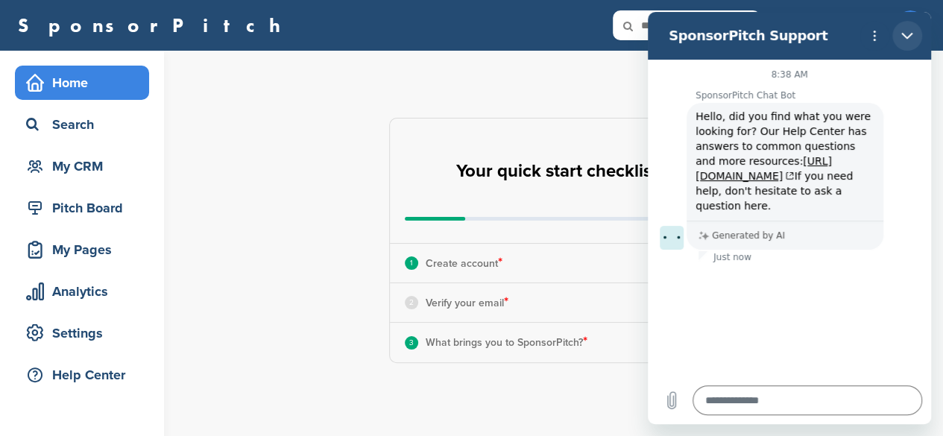
click at [906, 28] on button "Close" at bounding box center [907, 36] width 30 height 30
type textarea "*"
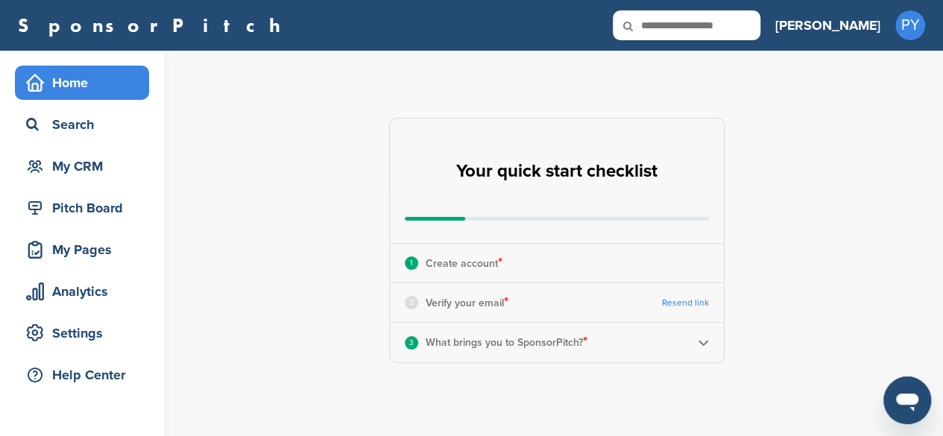
click at [816, 166] on div "**********" at bounding box center [565, 240] width 755 height 379
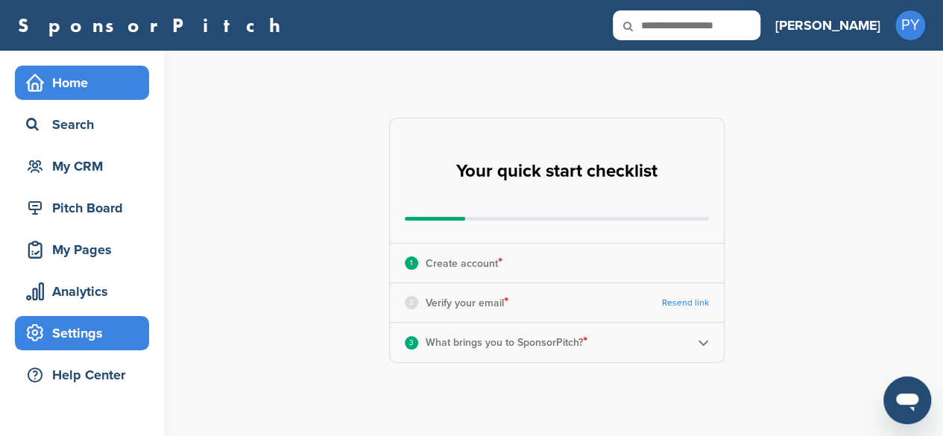
click at [25, 333] on div "Settings" at bounding box center [85, 333] width 127 height 27
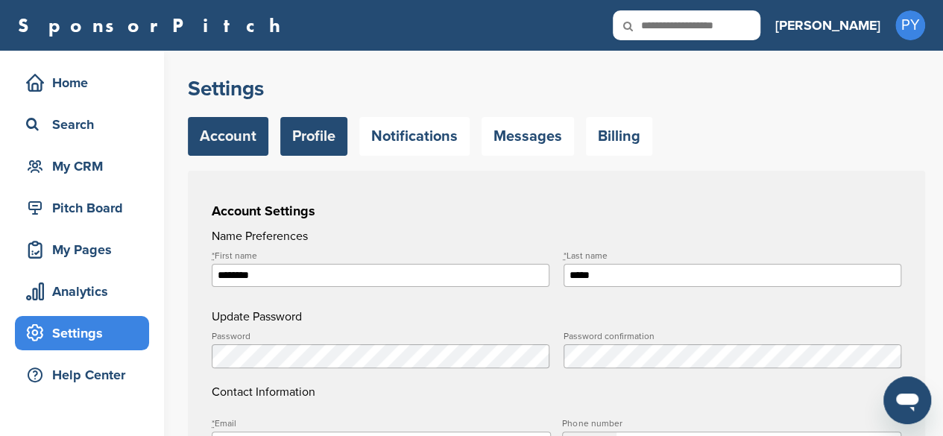
click at [292, 135] on link "Profile" at bounding box center [313, 136] width 67 height 39
